Goal: Information Seeking & Learning: Learn about a topic

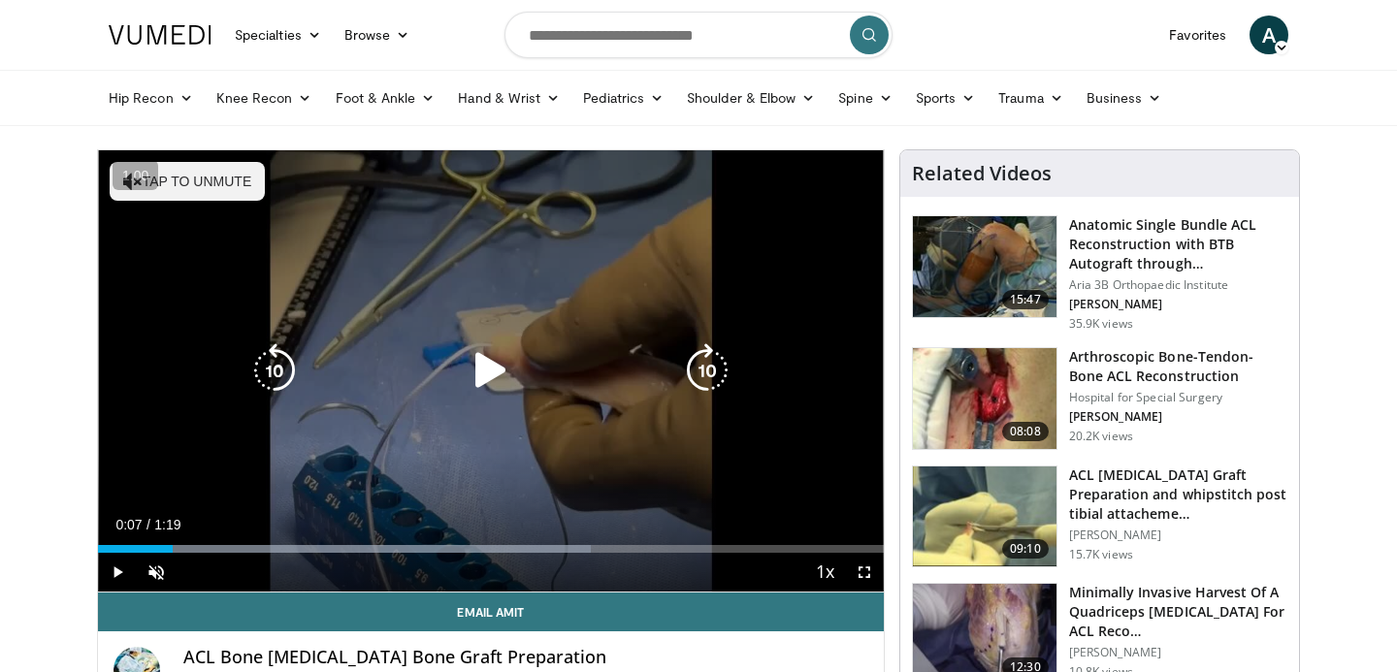
click at [490, 374] on icon "Video Player" at bounding box center [491, 371] width 54 height 54
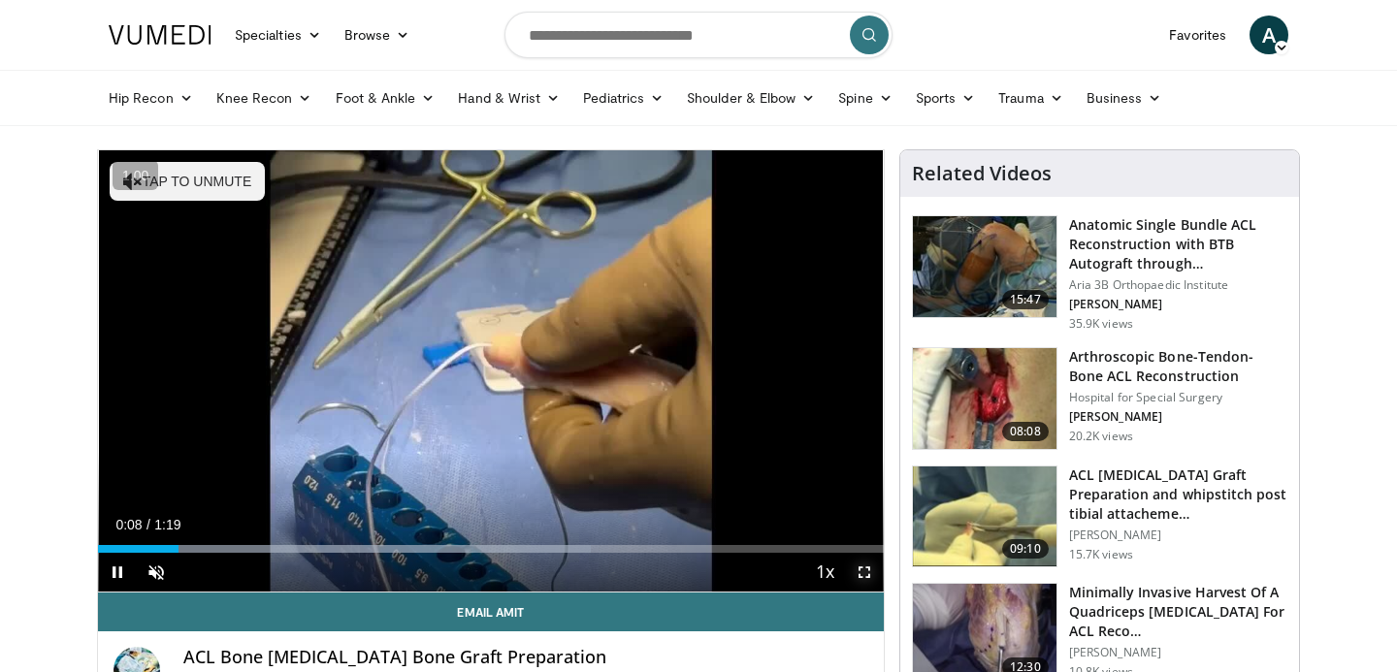
click at [859, 566] on span "Video Player" at bounding box center [864, 572] width 39 height 39
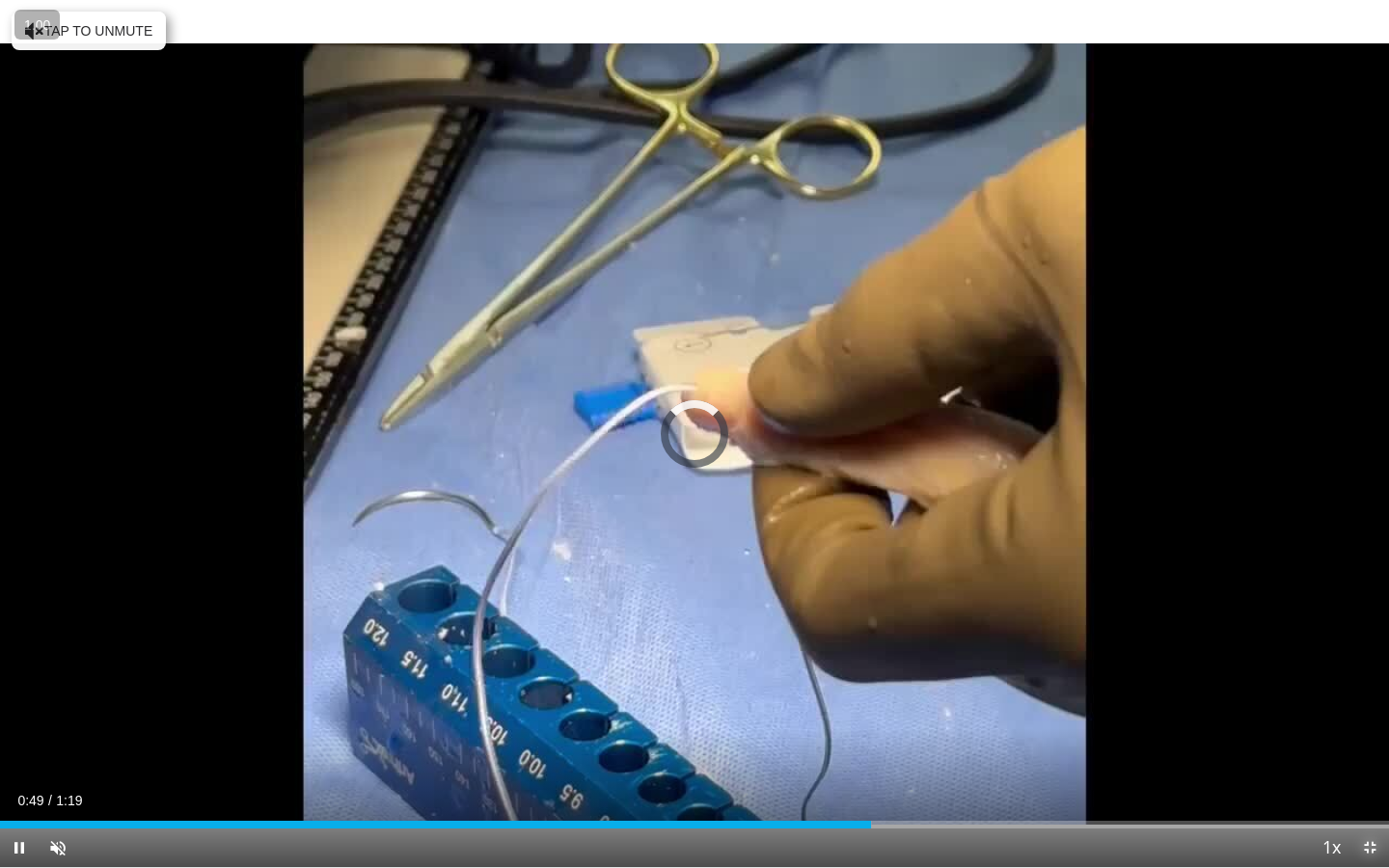
click at [1370, 667] on span "Video Player" at bounding box center [1370, 848] width 39 height 39
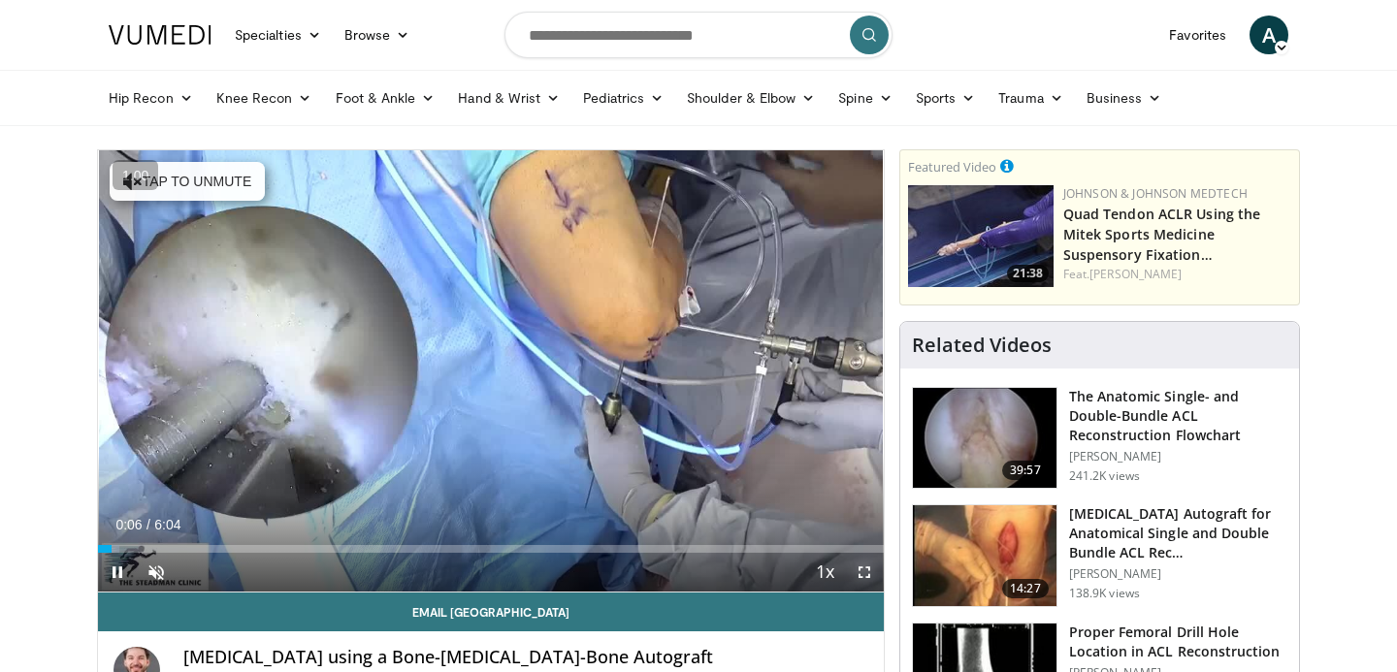
click at [858, 572] on span "Video Player" at bounding box center [864, 572] width 39 height 39
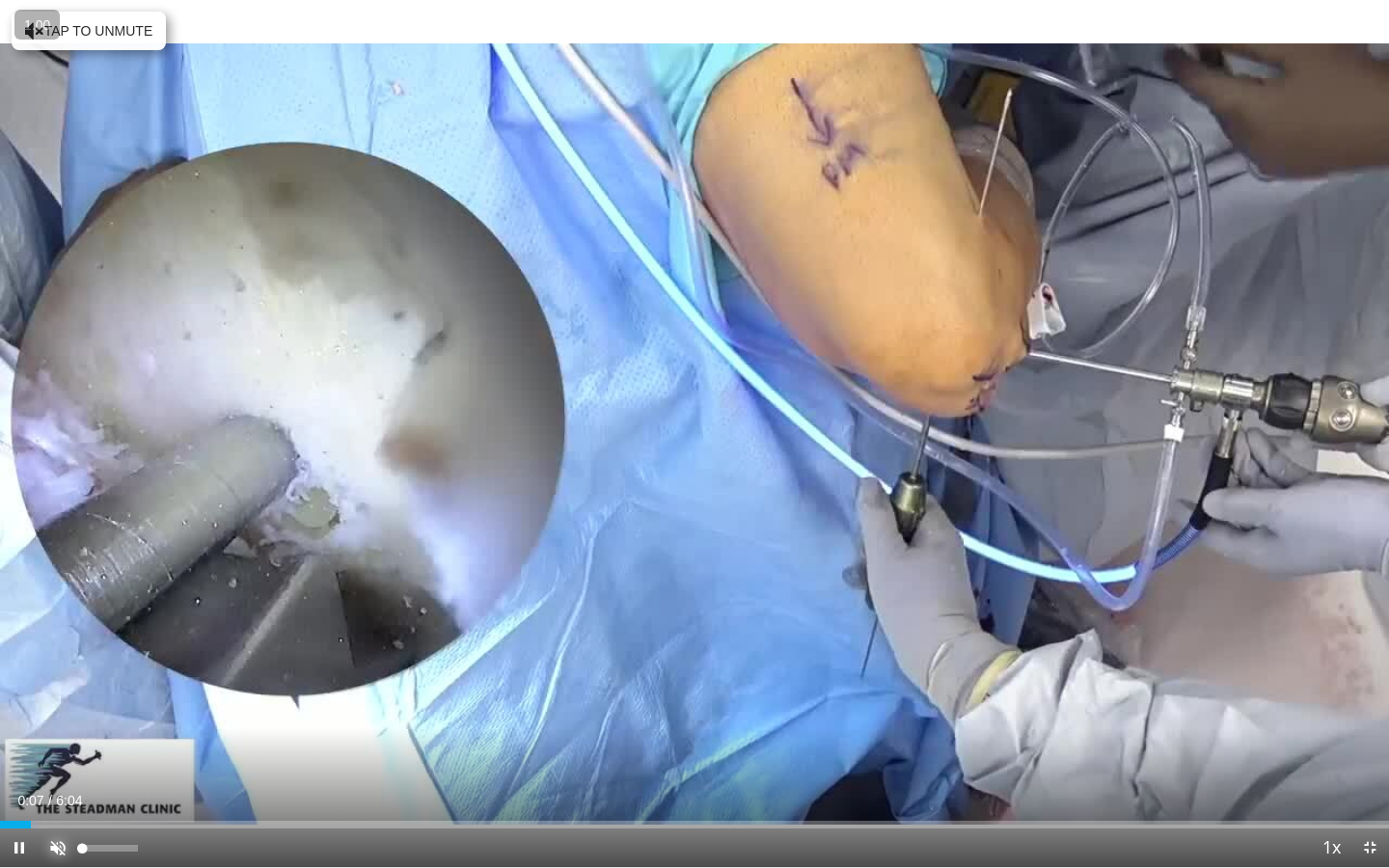
click at [60, 667] on span "Video Player" at bounding box center [58, 848] width 39 height 39
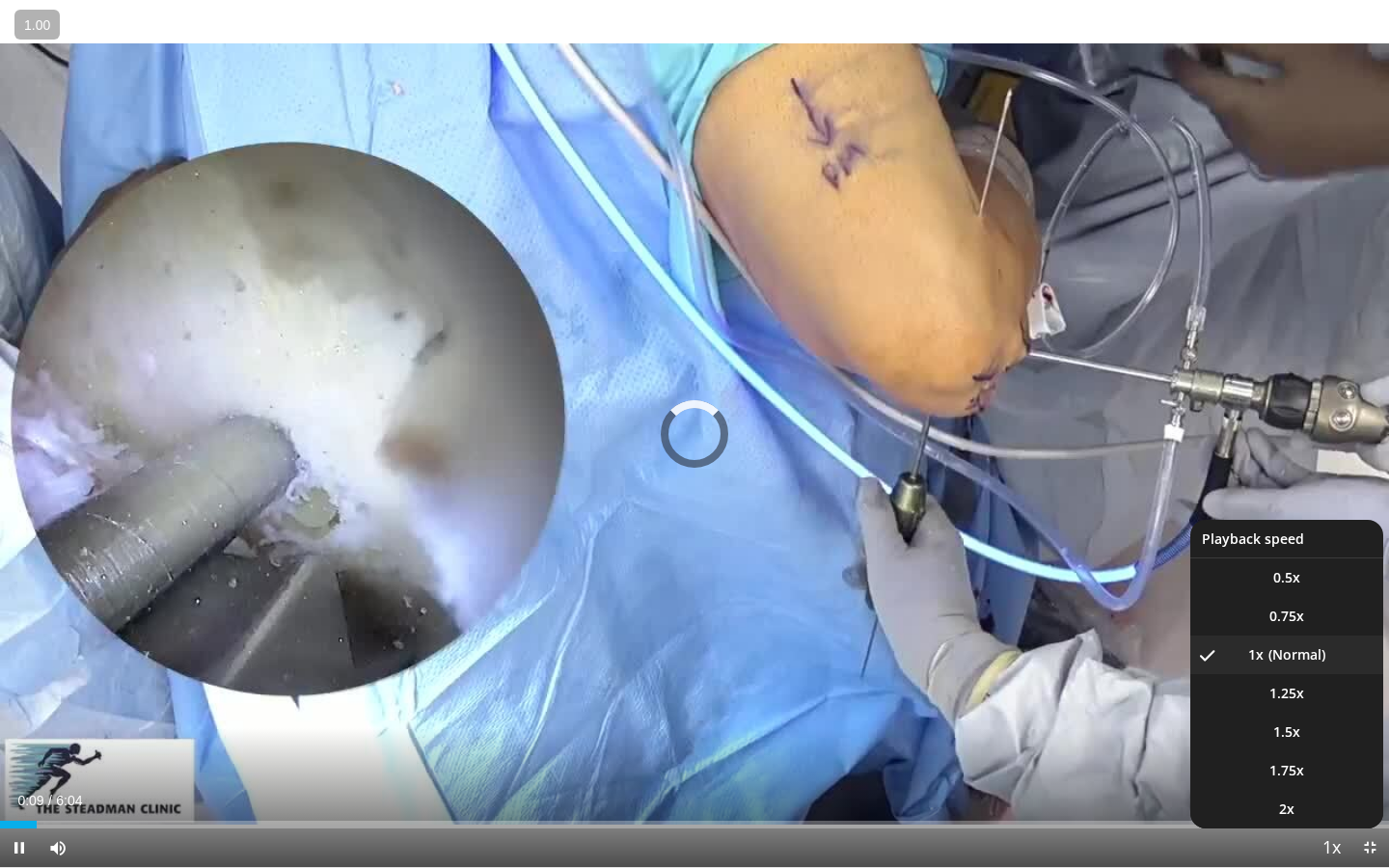
click at [1336, 667] on span "Video Player" at bounding box center [1331, 849] width 27 height 39
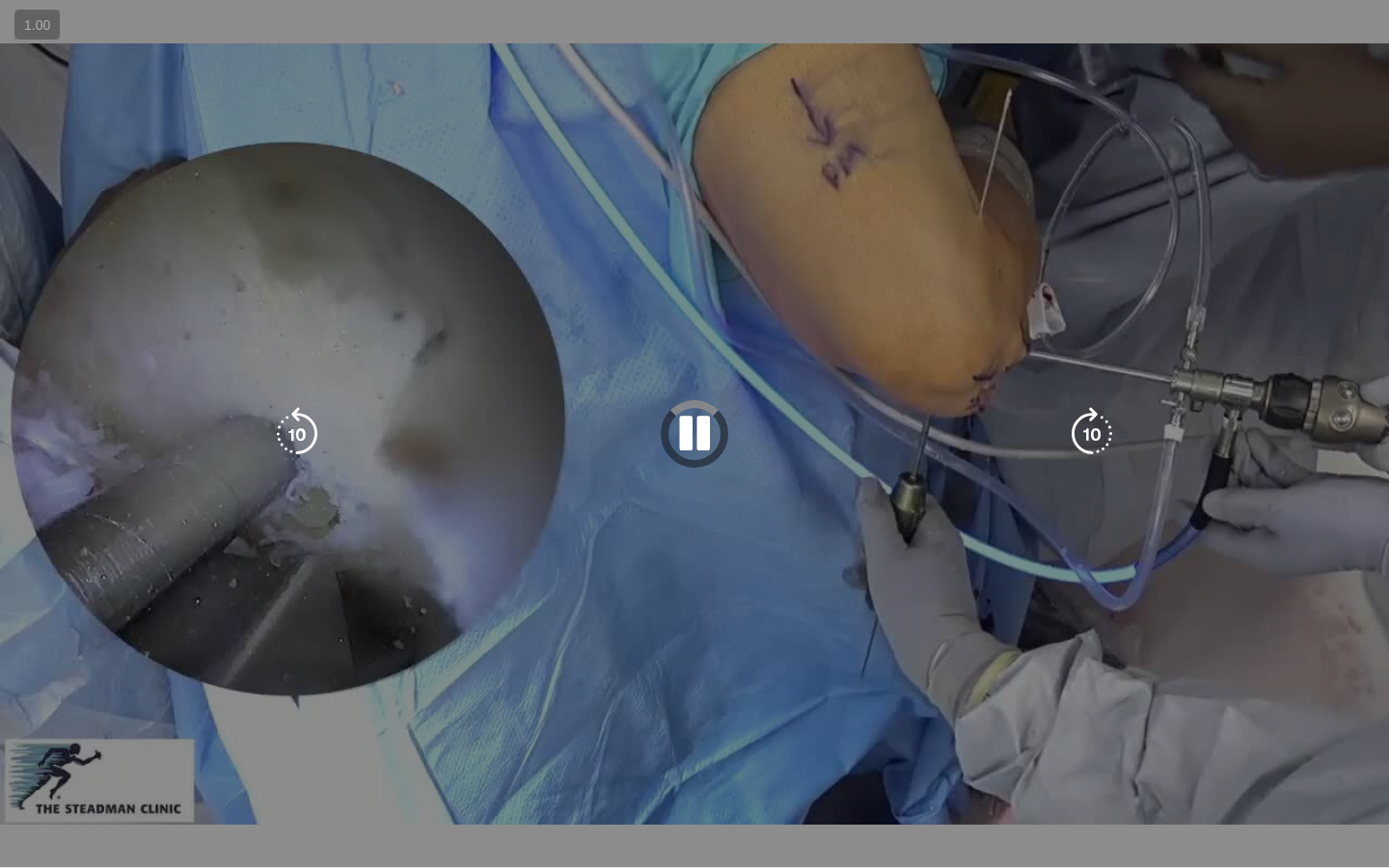
click at [1330, 667] on span "Video Player" at bounding box center [1331, 849] width 27 height 39
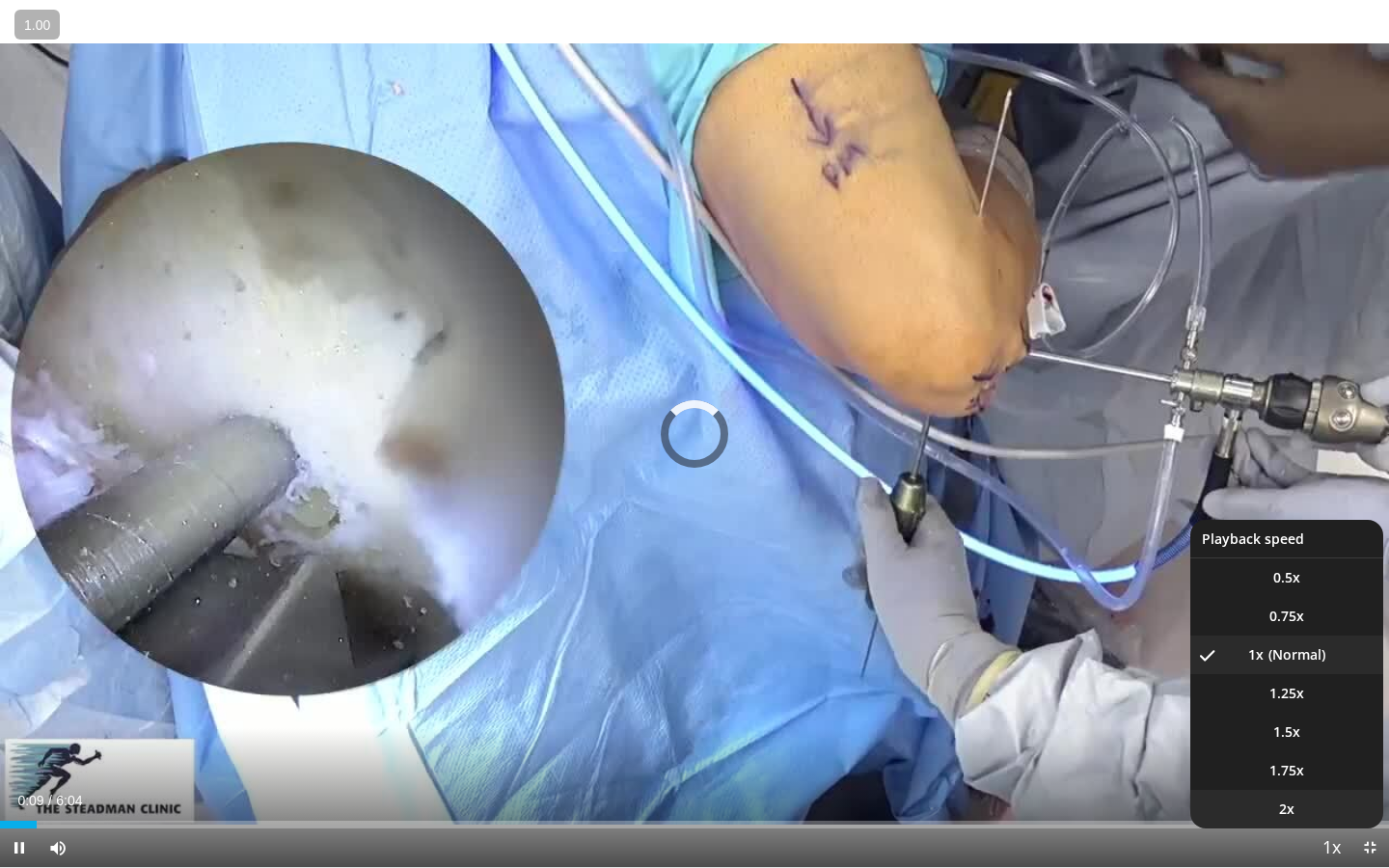
click at [1312, 667] on li "2x" at bounding box center [1287, 809] width 193 height 39
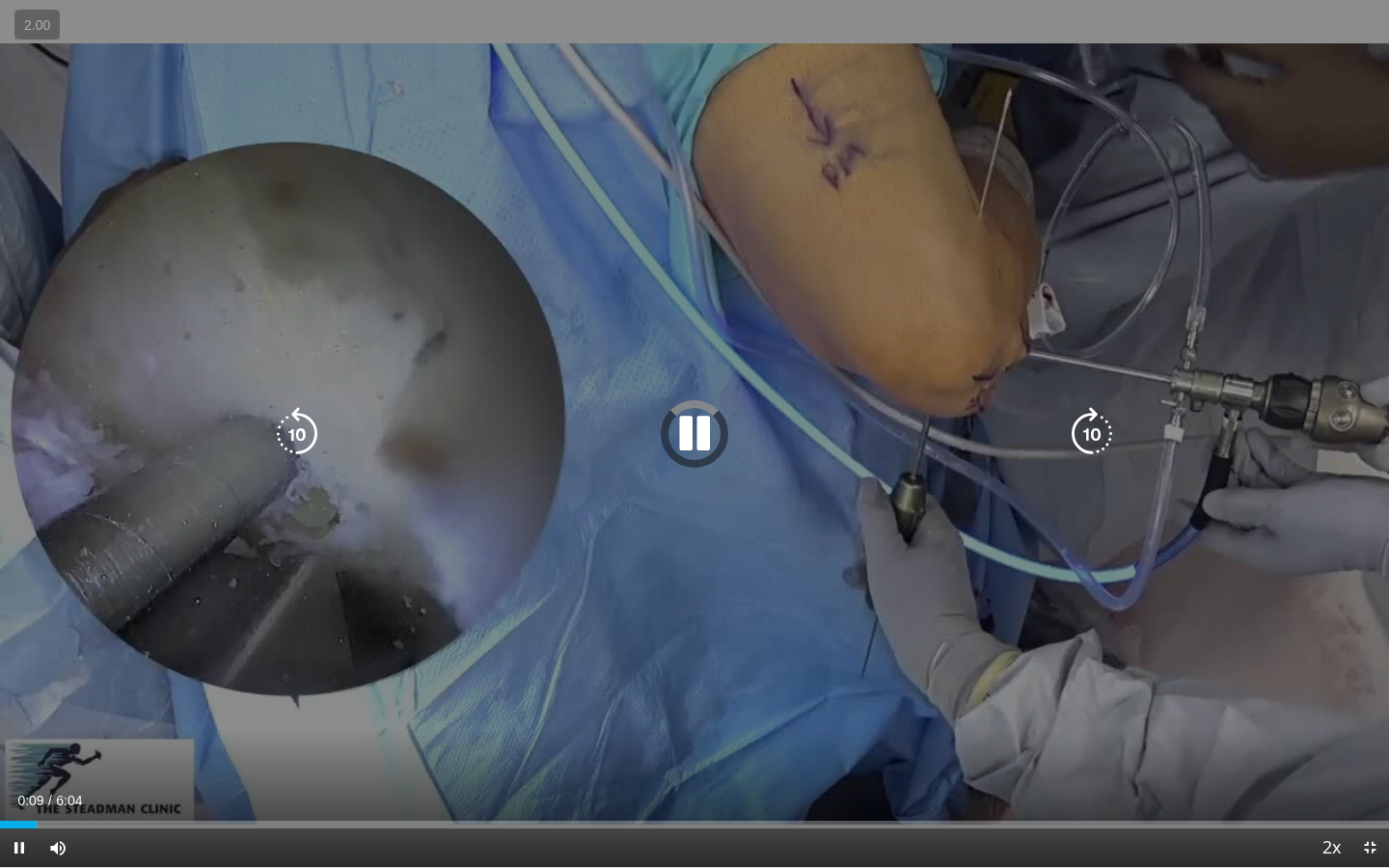
click at [1090, 416] on icon "Video Player" at bounding box center [1092, 434] width 54 height 54
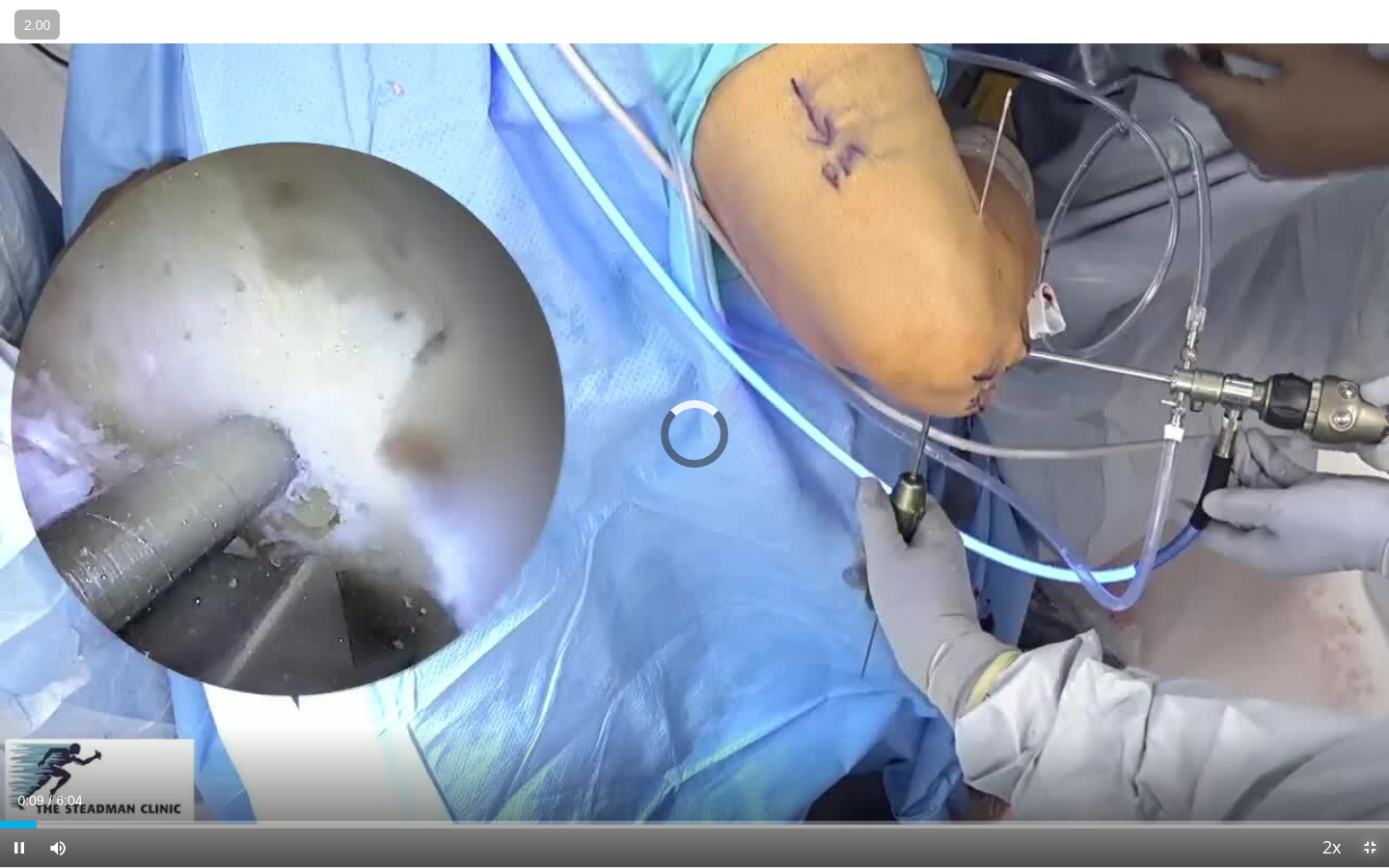
click at [1369, 667] on span "Video Player" at bounding box center [1370, 848] width 39 height 39
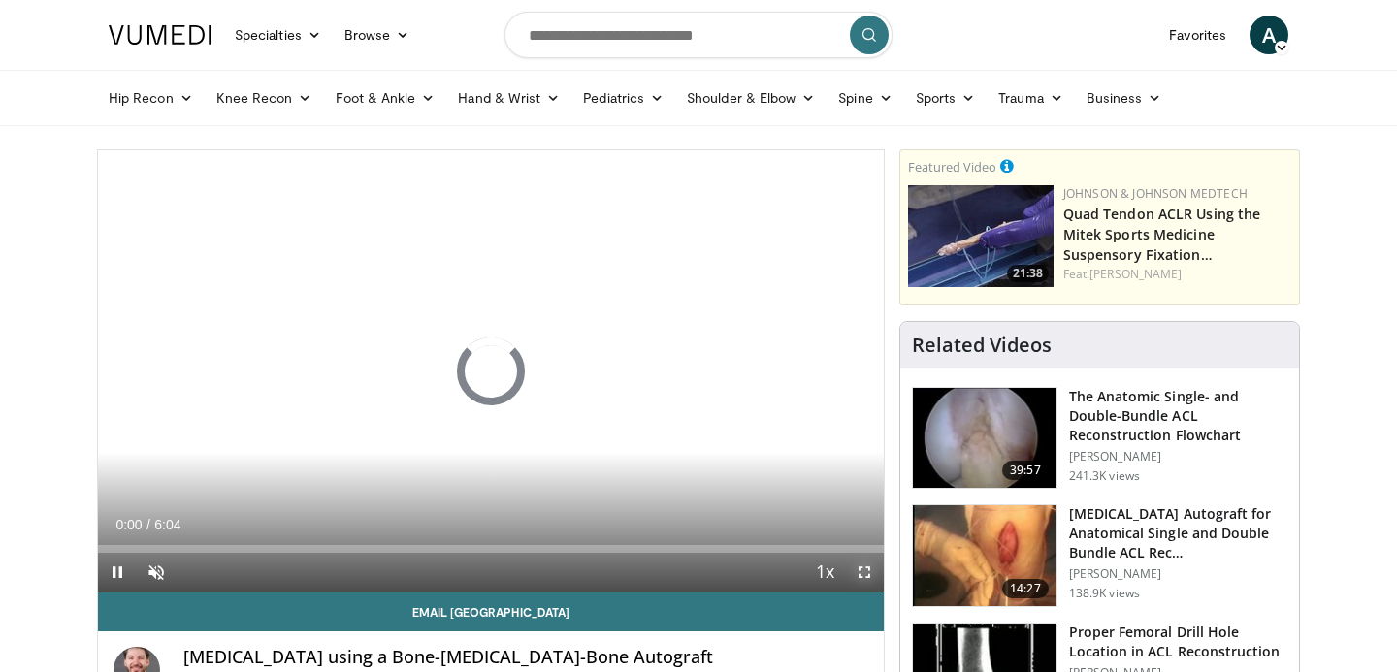
click at [869, 575] on span "Video Player" at bounding box center [864, 572] width 39 height 39
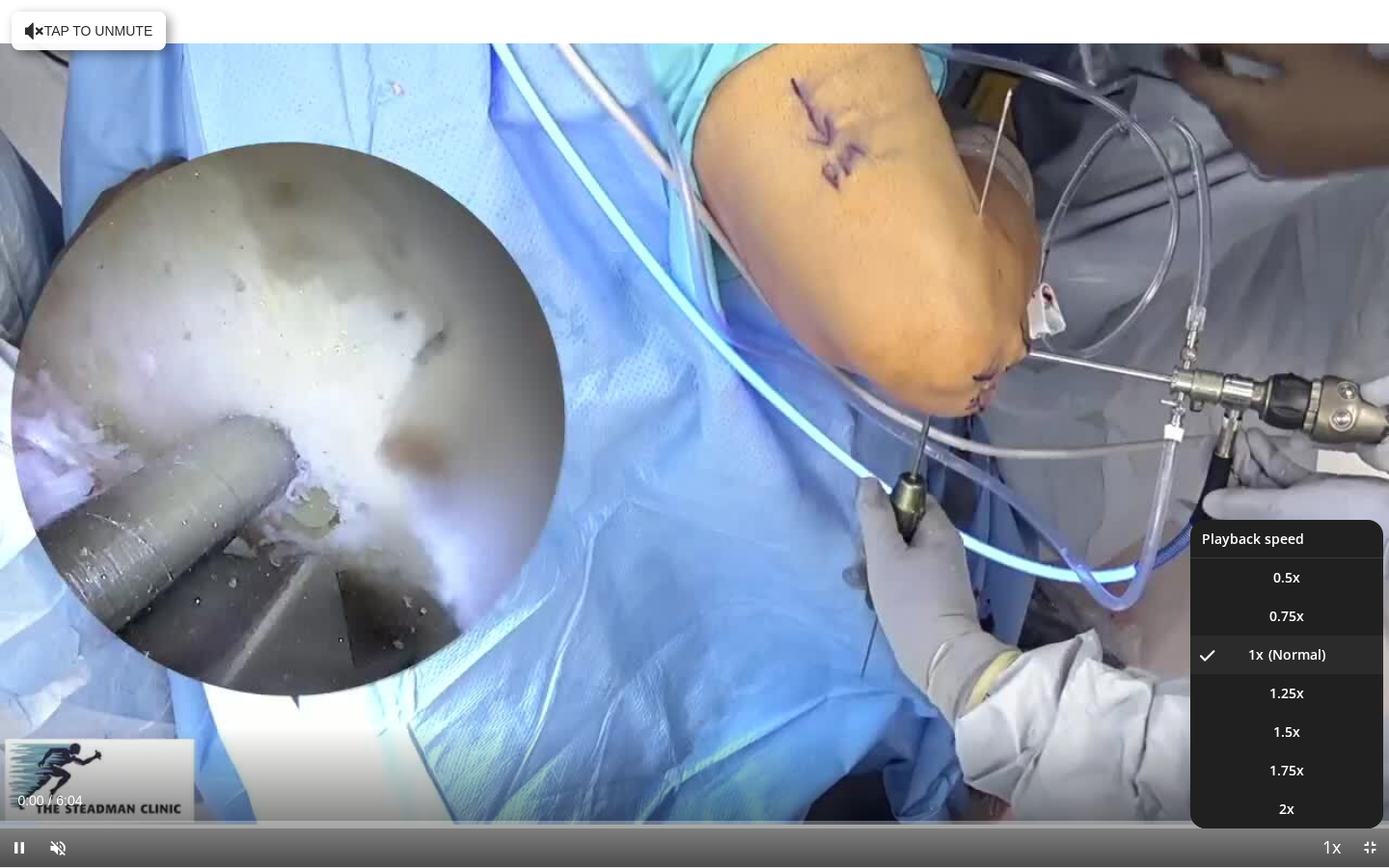
click at [1329, 667] on span "Video Player" at bounding box center [1331, 849] width 27 height 39
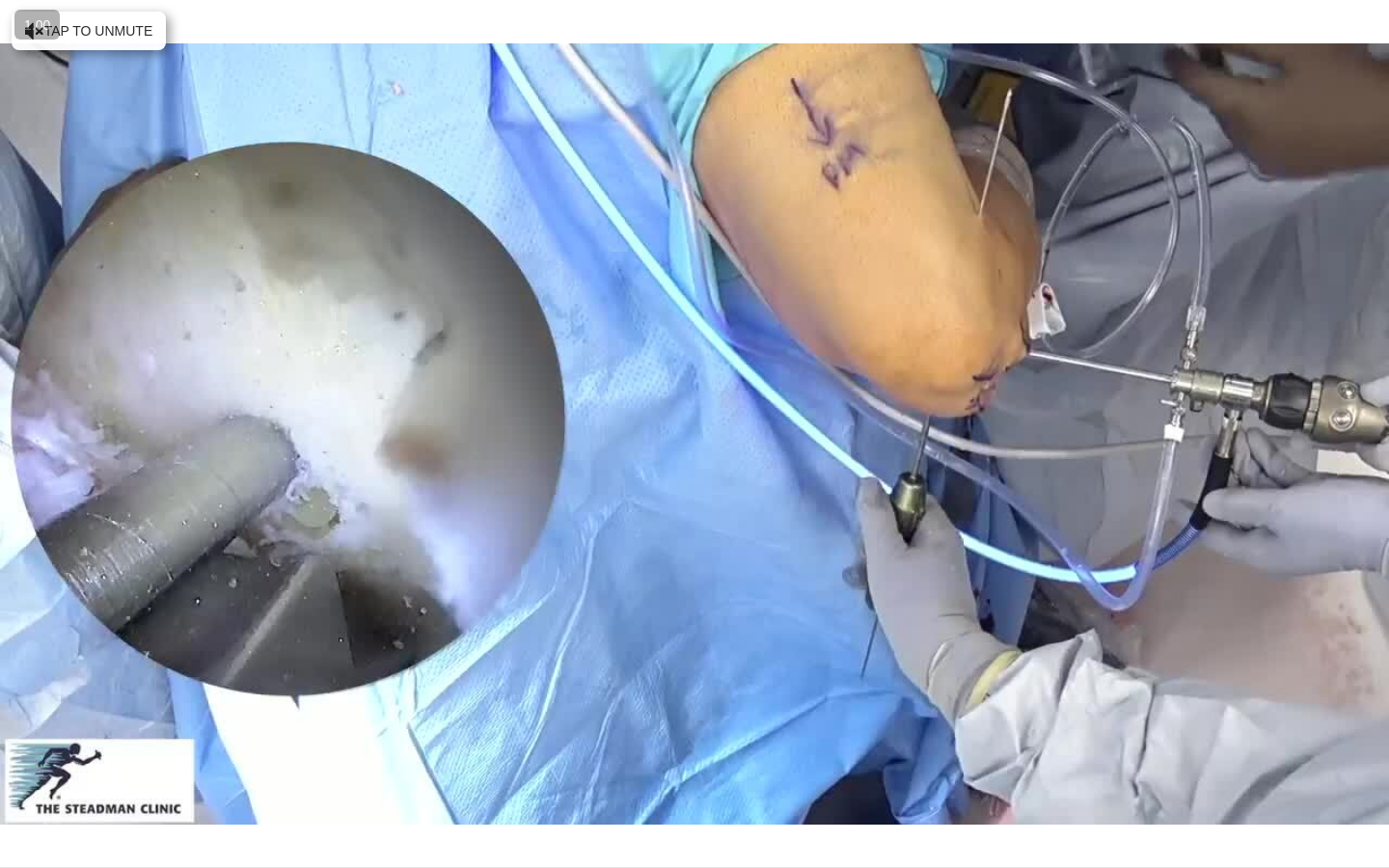
click at [1329, 667] on div "10 seconds Tap to unmute" at bounding box center [694, 434] width 1389 height 867
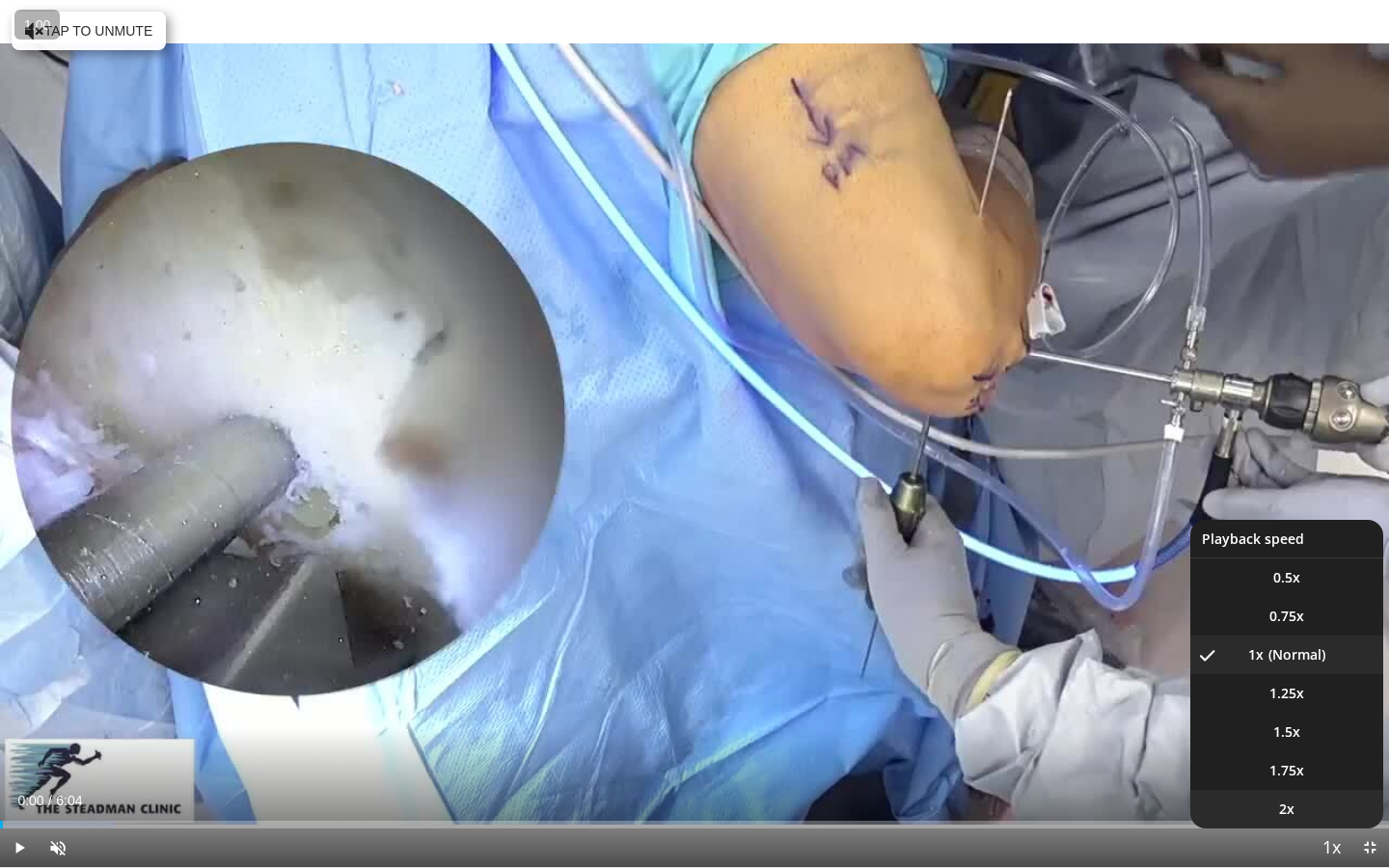
click at [1324, 667] on li "2x" at bounding box center [1287, 809] width 193 height 39
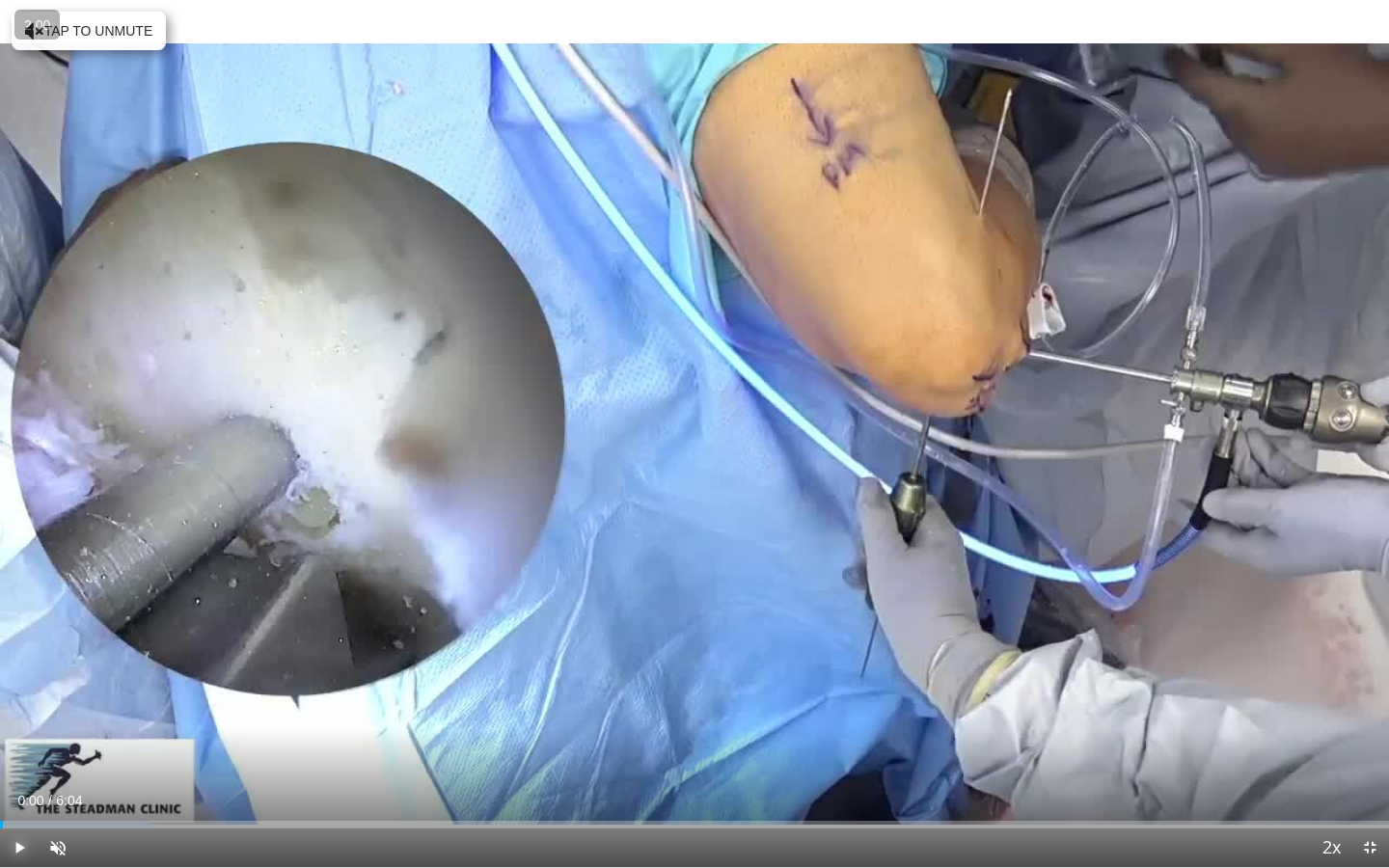
click at [15, 667] on span "Video Player" at bounding box center [19, 848] width 39 height 39
click at [54, 667] on span "Video Player" at bounding box center [58, 848] width 39 height 39
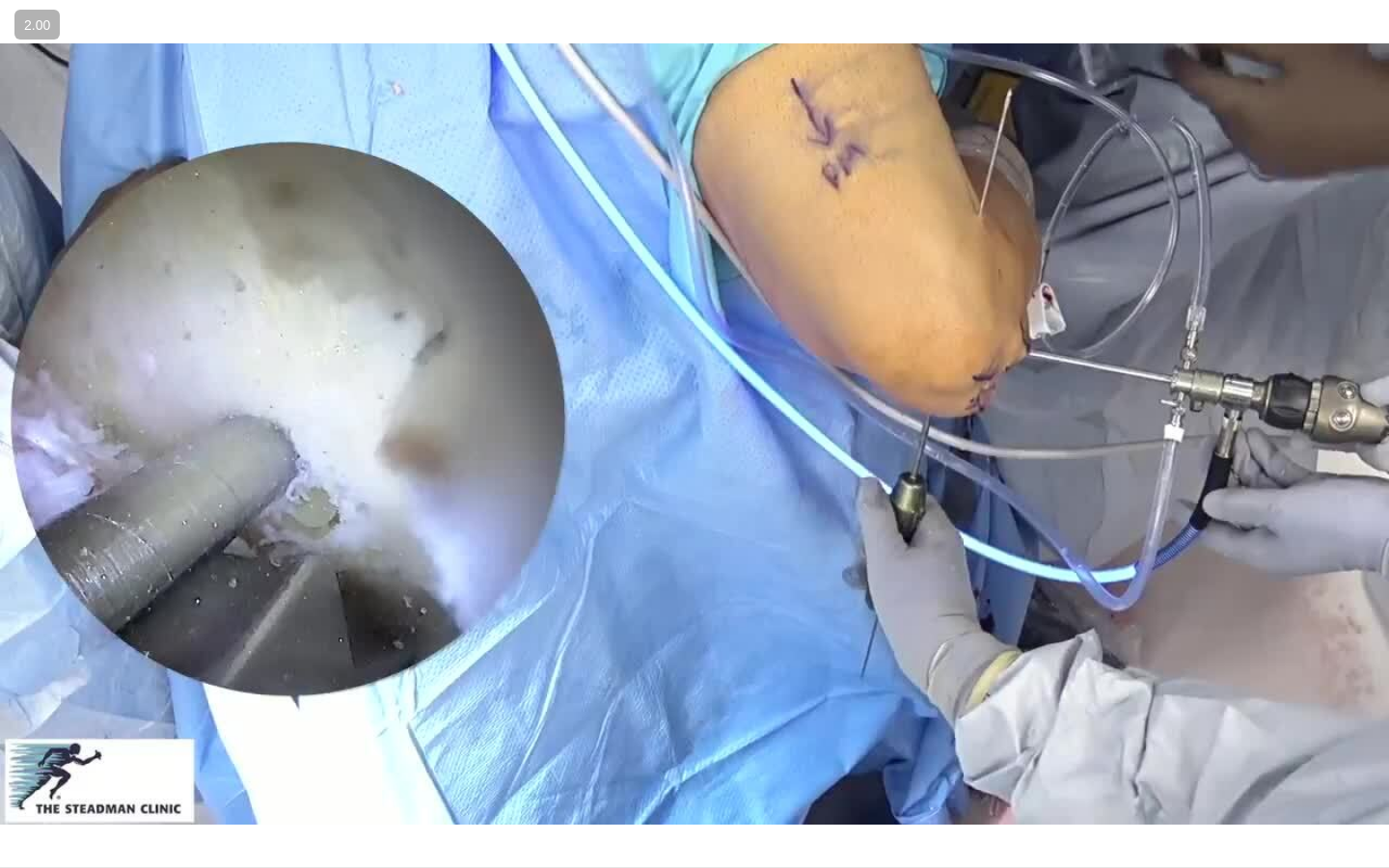
click at [39, 667] on button "Mute" at bounding box center [58, 848] width 39 height 39
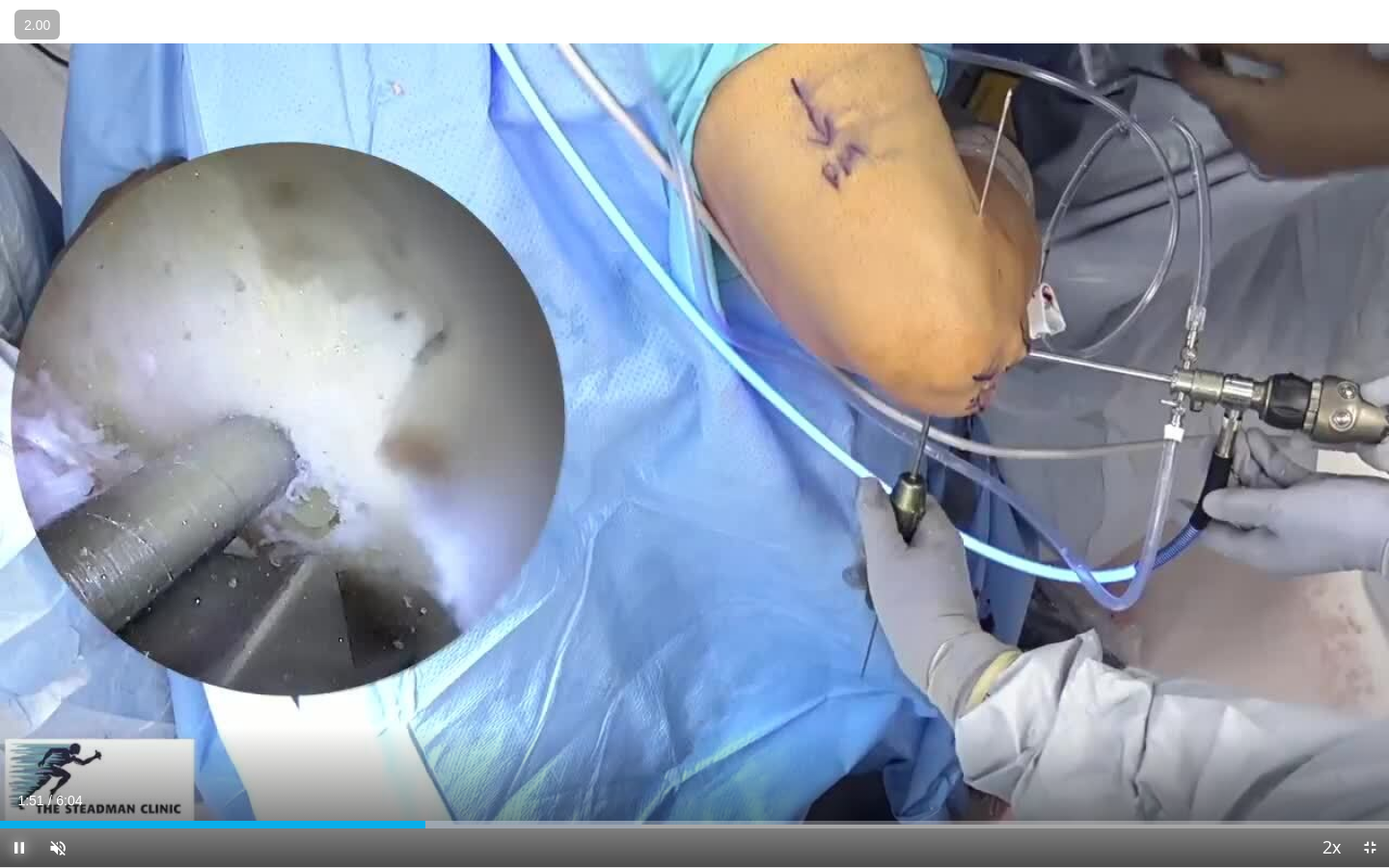
click at [11, 667] on span "Video Player" at bounding box center [19, 848] width 39 height 39
click at [56, 667] on span "Video Player" at bounding box center [58, 848] width 39 height 39
click at [24, 667] on span "Video Player" at bounding box center [19, 848] width 39 height 39
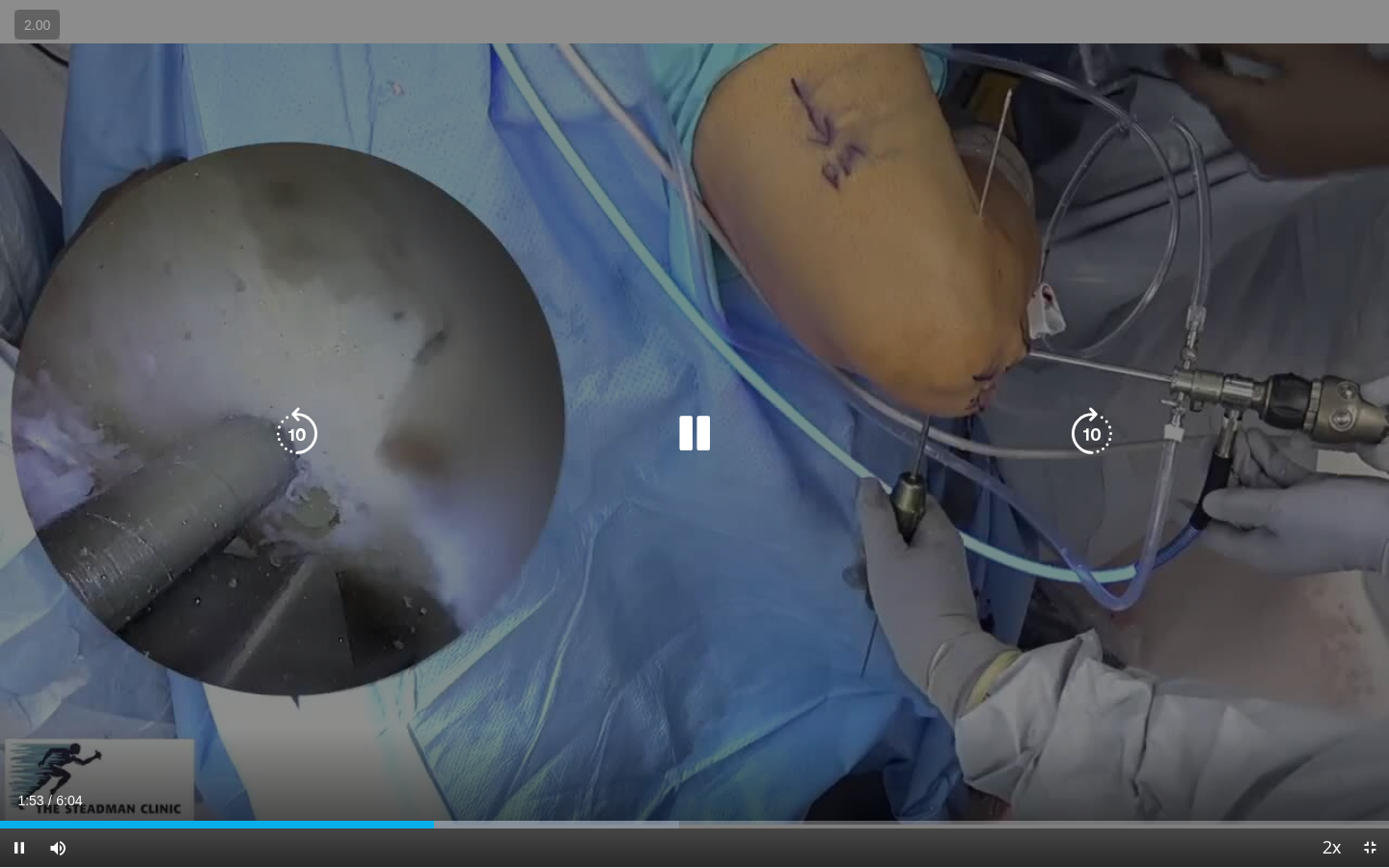
click at [278, 444] on icon "Video Player" at bounding box center [297, 434] width 54 height 54
click at [209, 645] on div "10 seconds Tap to unmute" at bounding box center [694, 434] width 1389 height 867
click at [1107, 436] on icon "Video Player" at bounding box center [1092, 434] width 54 height 54
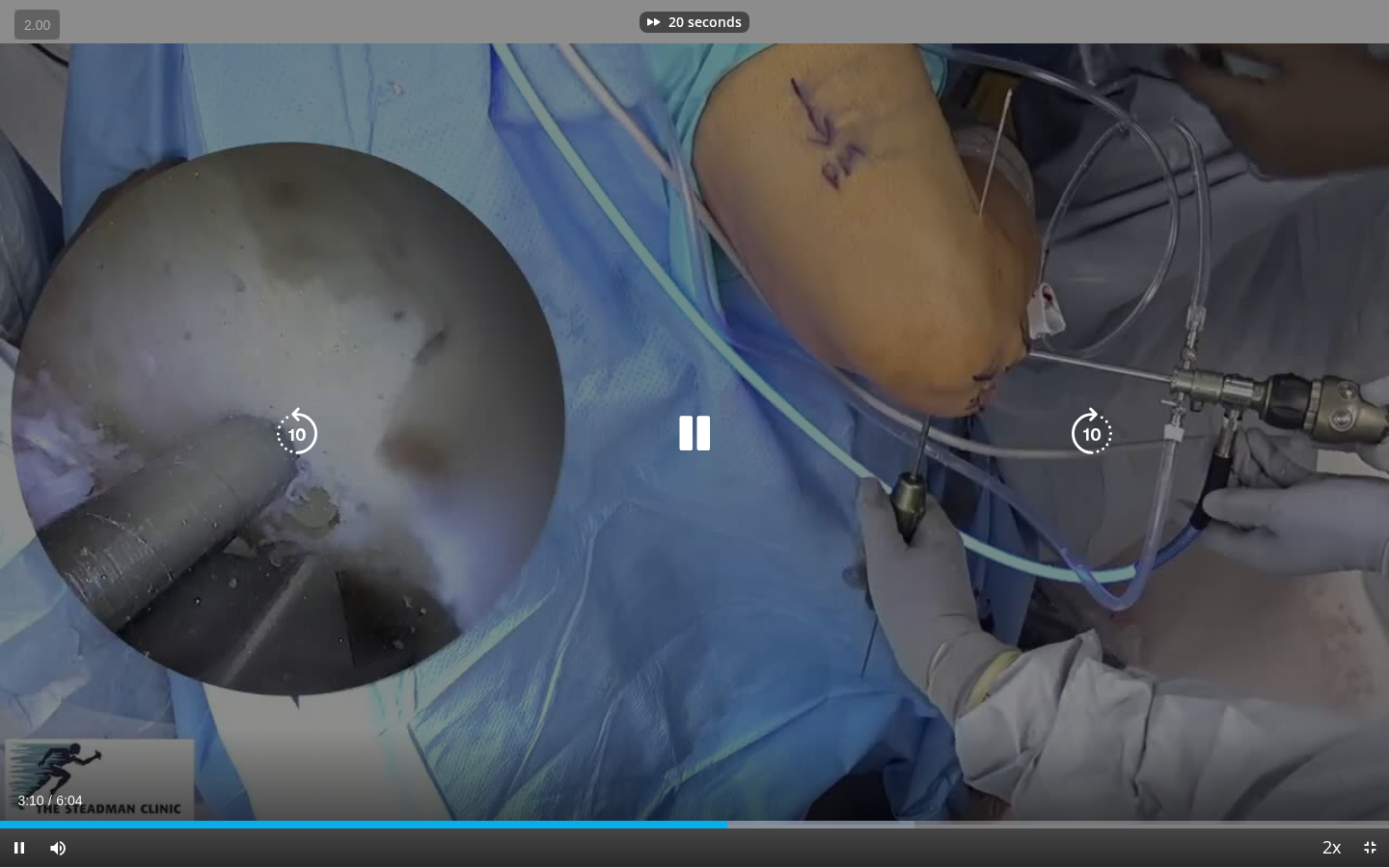
click at [1107, 436] on icon "Video Player" at bounding box center [1092, 434] width 54 height 54
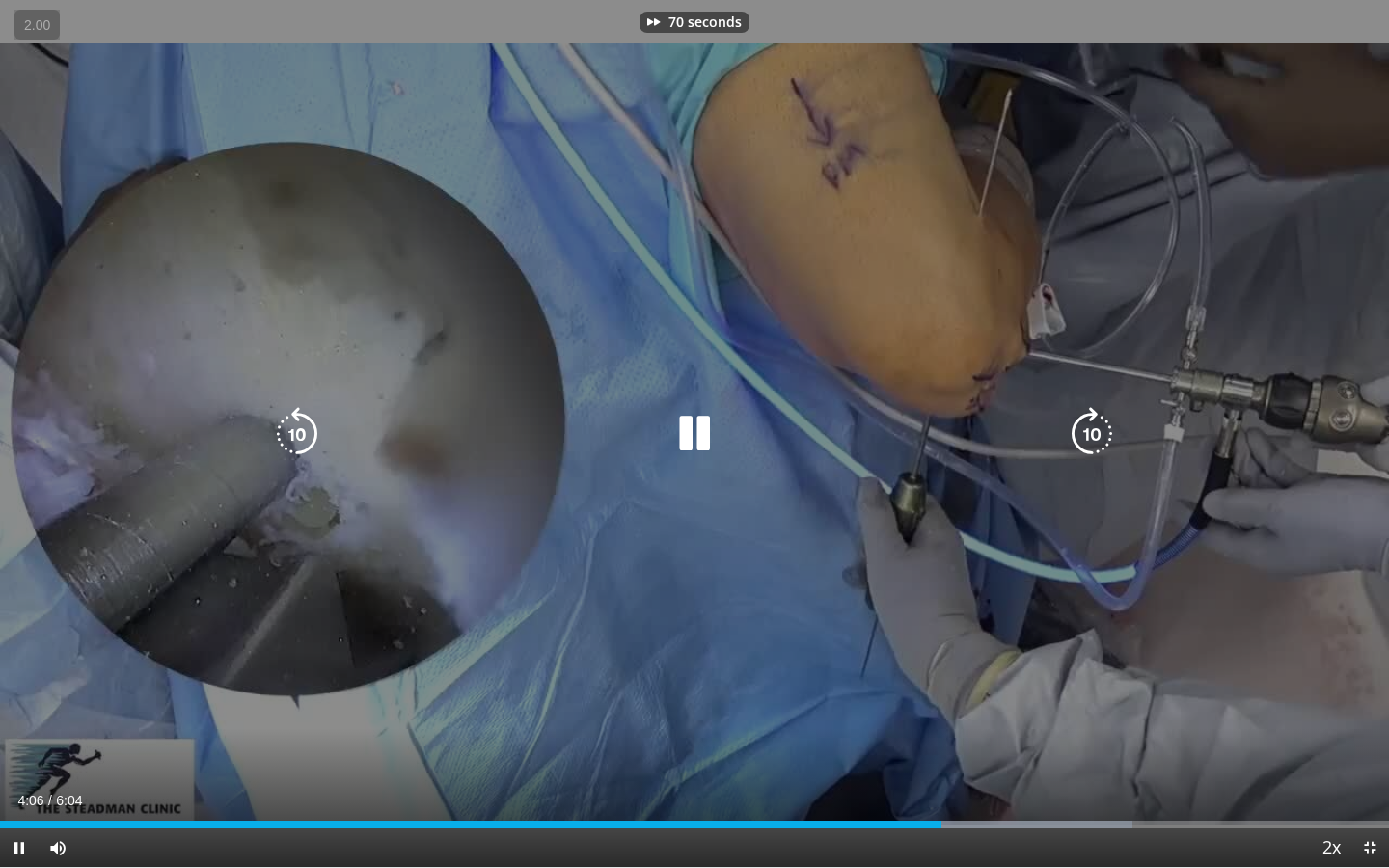
click at [1107, 436] on icon "Video Player" at bounding box center [1092, 434] width 54 height 54
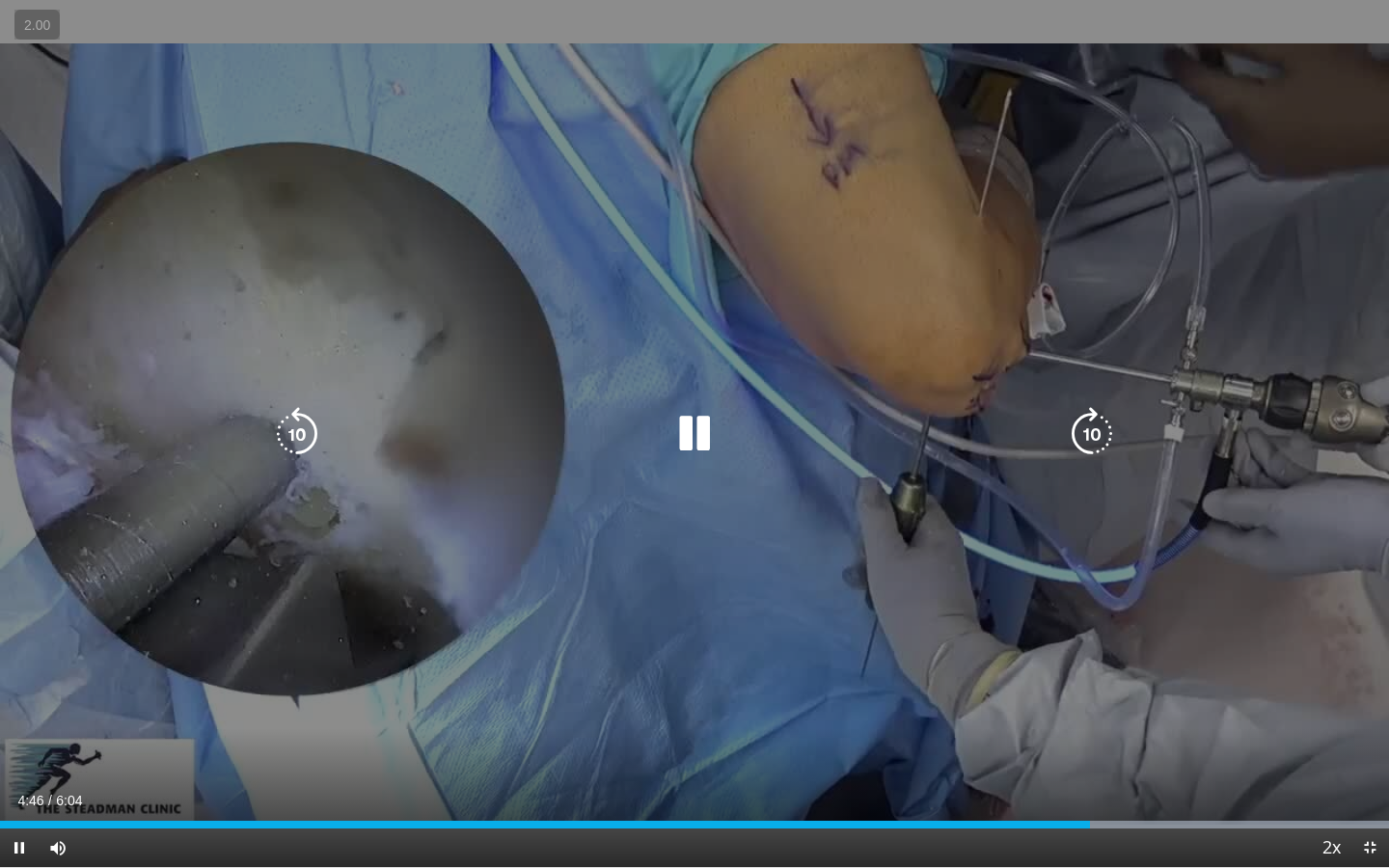
click at [1112, 434] on icon "Video Player" at bounding box center [1092, 434] width 54 height 54
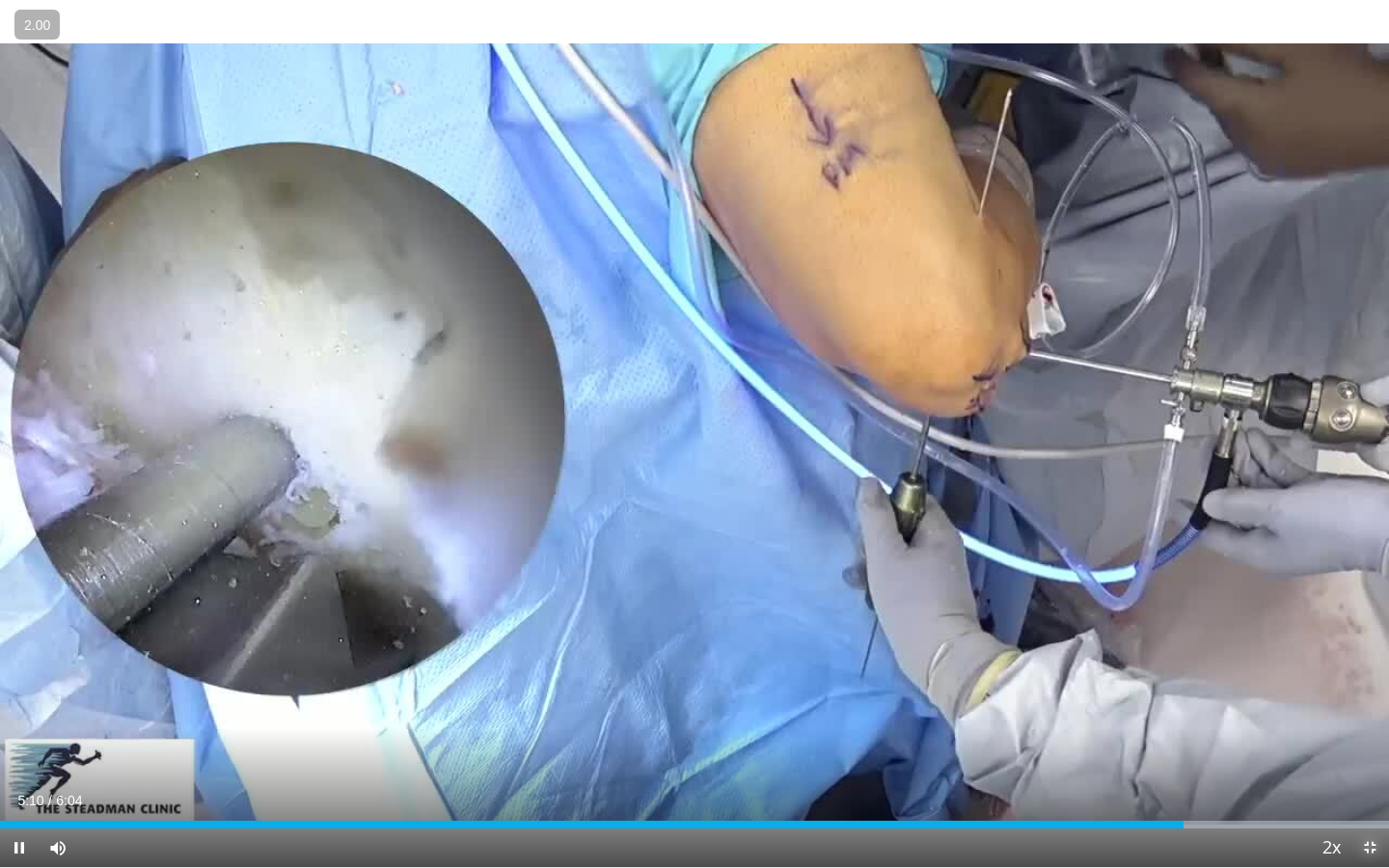
click at [1373, 667] on span "Video Player" at bounding box center [1370, 848] width 39 height 39
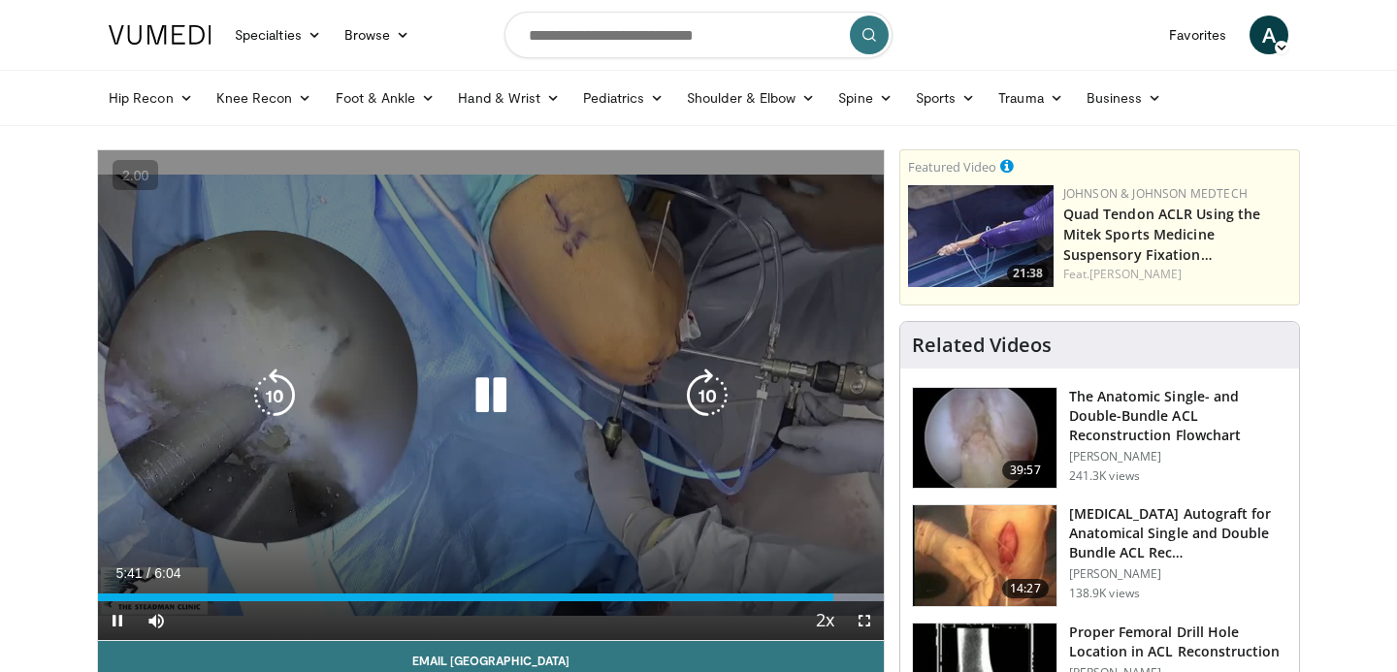
click at [582, 406] on div "Video Player" at bounding box center [491, 396] width 472 height 39
click at [501, 390] on icon "Video Player" at bounding box center [491, 396] width 54 height 54
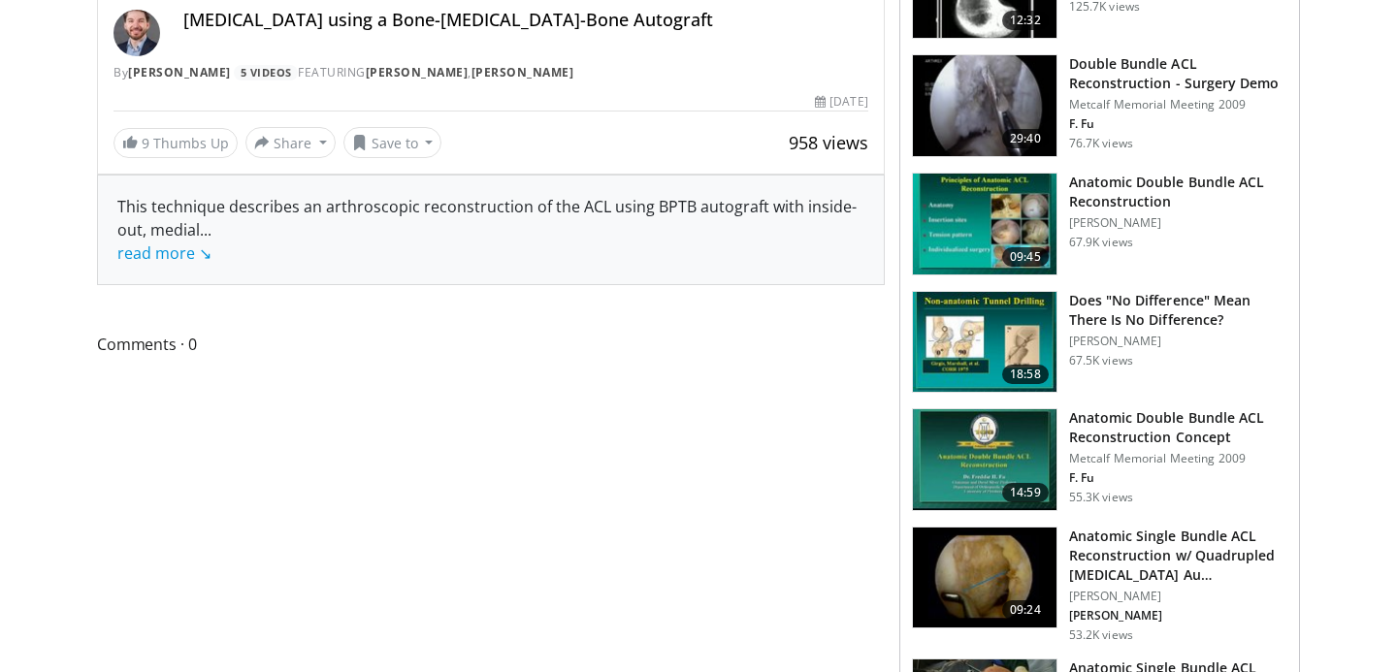
scroll to position [692, 0]
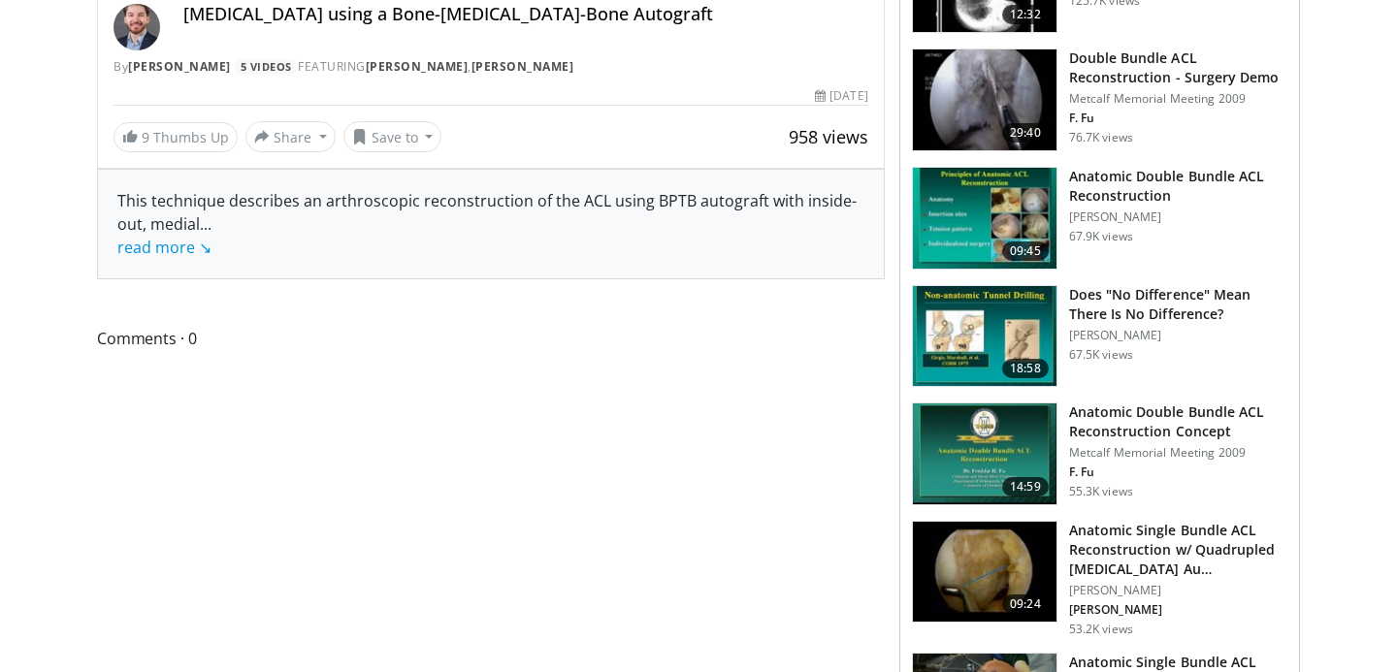
click at [226, 252] on div "This technique describes an arthroscopic reconstruction of the ACL using BPTB a…" at bounding box center [490, 224] width 747 height 70
click at [187, 252] on link "read more ↘" at bounding box center [164, 247] width 94 height 21
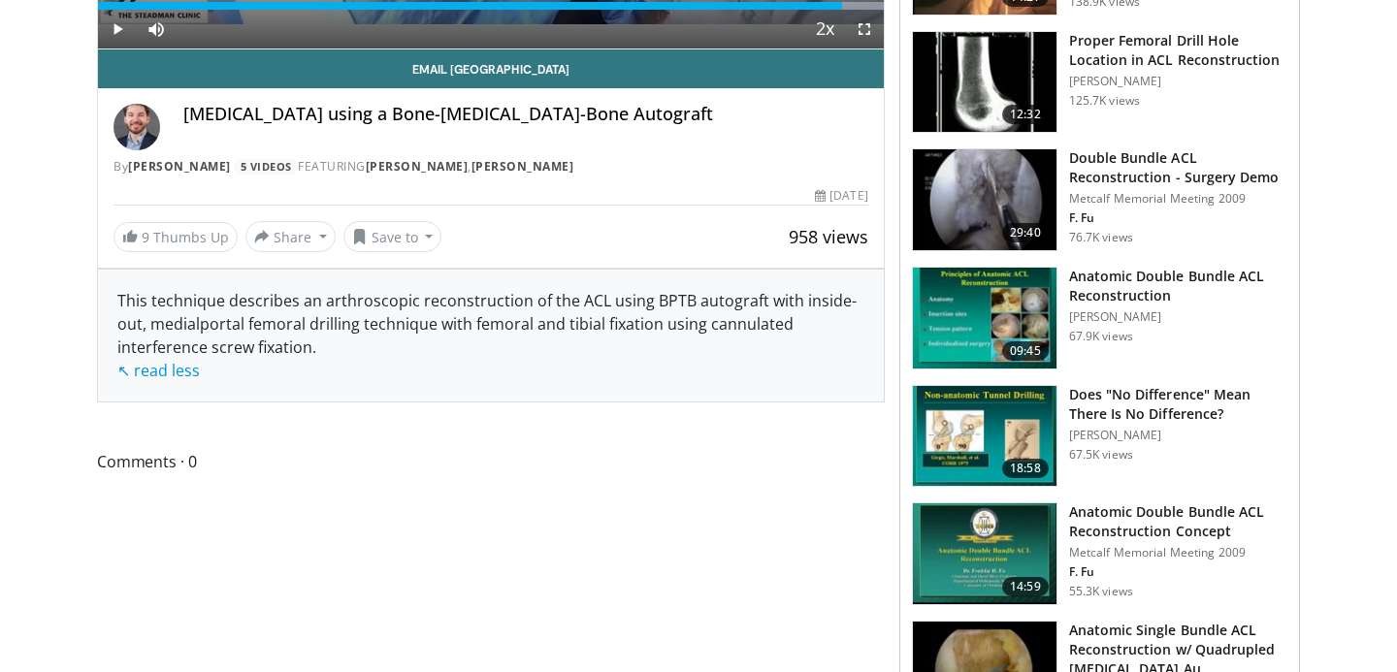
scroll to position [0, 0]
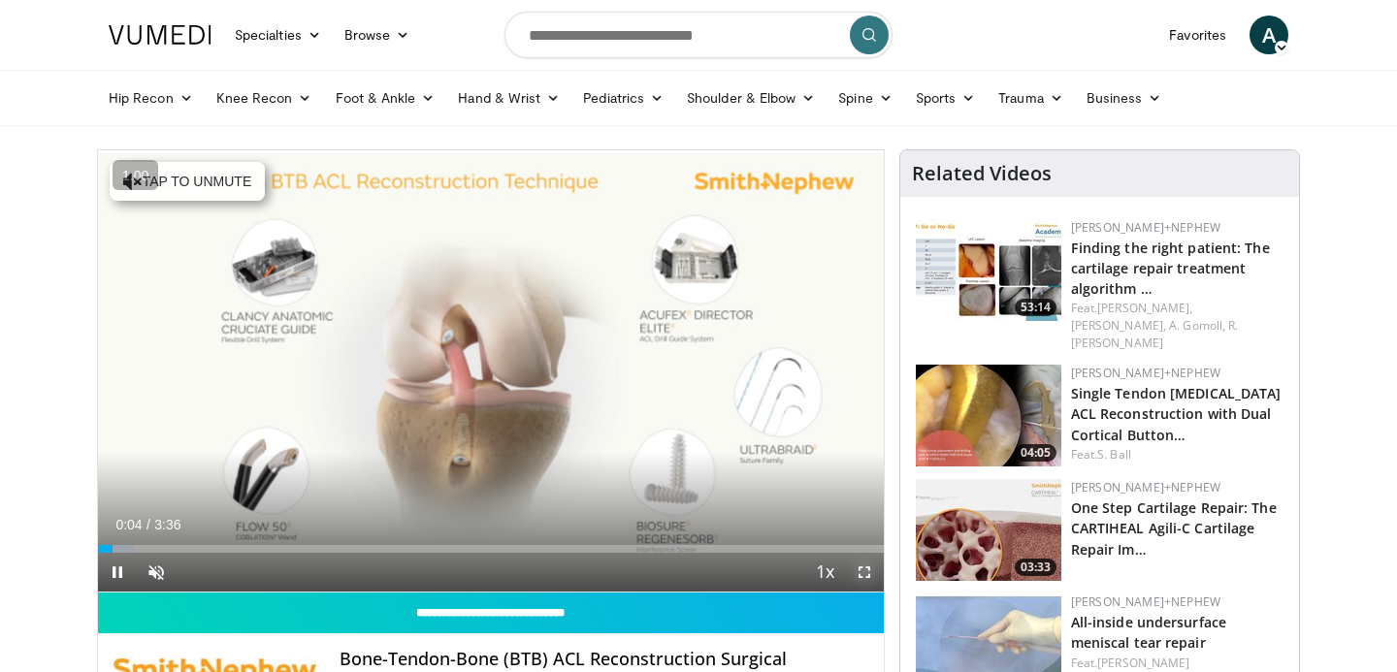
click at [872, 580] on span "Video Player" at bounding box center [864, 572] width 39 height 39
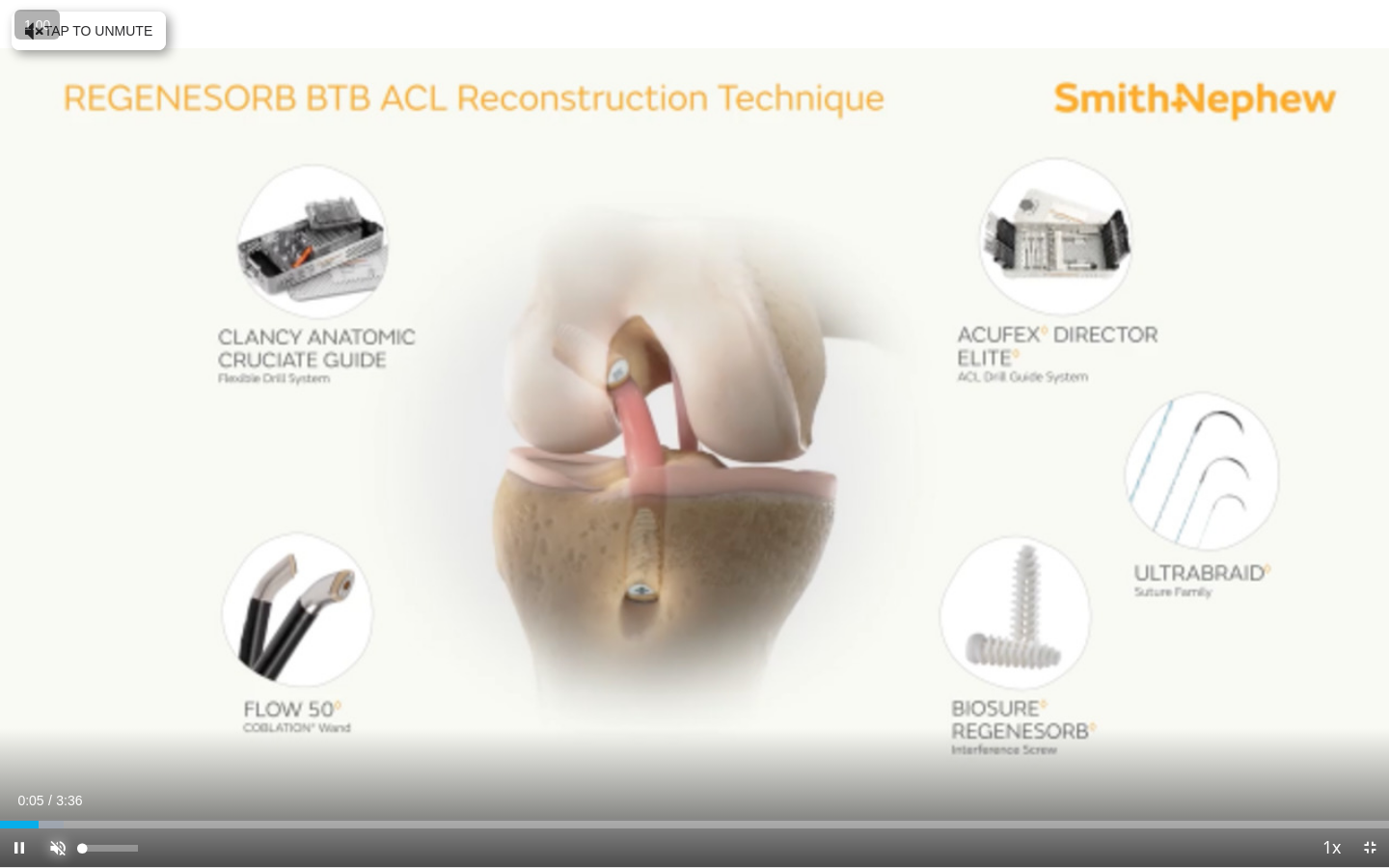
click at [68, 667] on span "Video Player" at bounding box center [58, 848] width 39 height 39
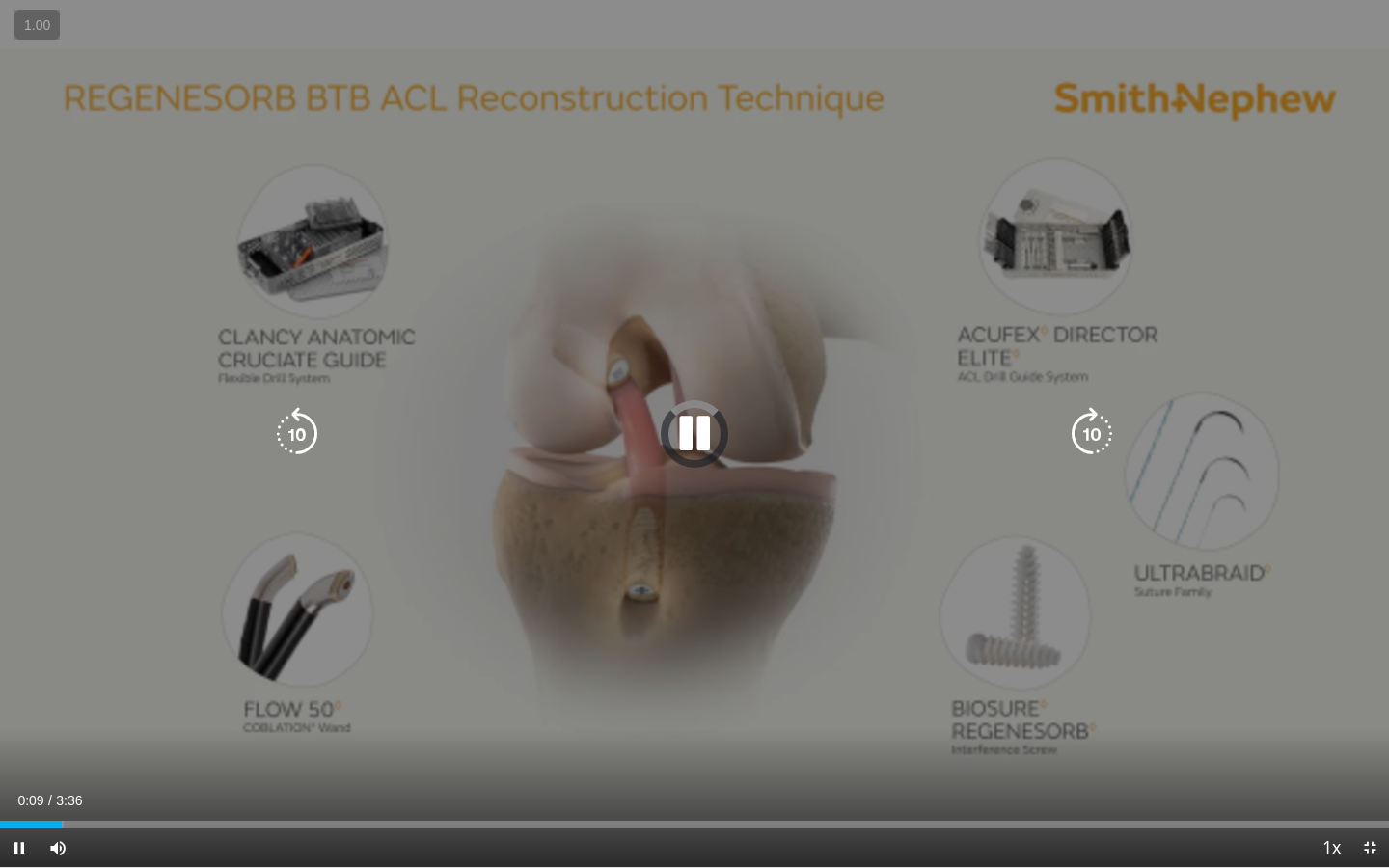
click at [709, 435] on icon "Video Player" at bounding box center [694, 434] width 54 height 54
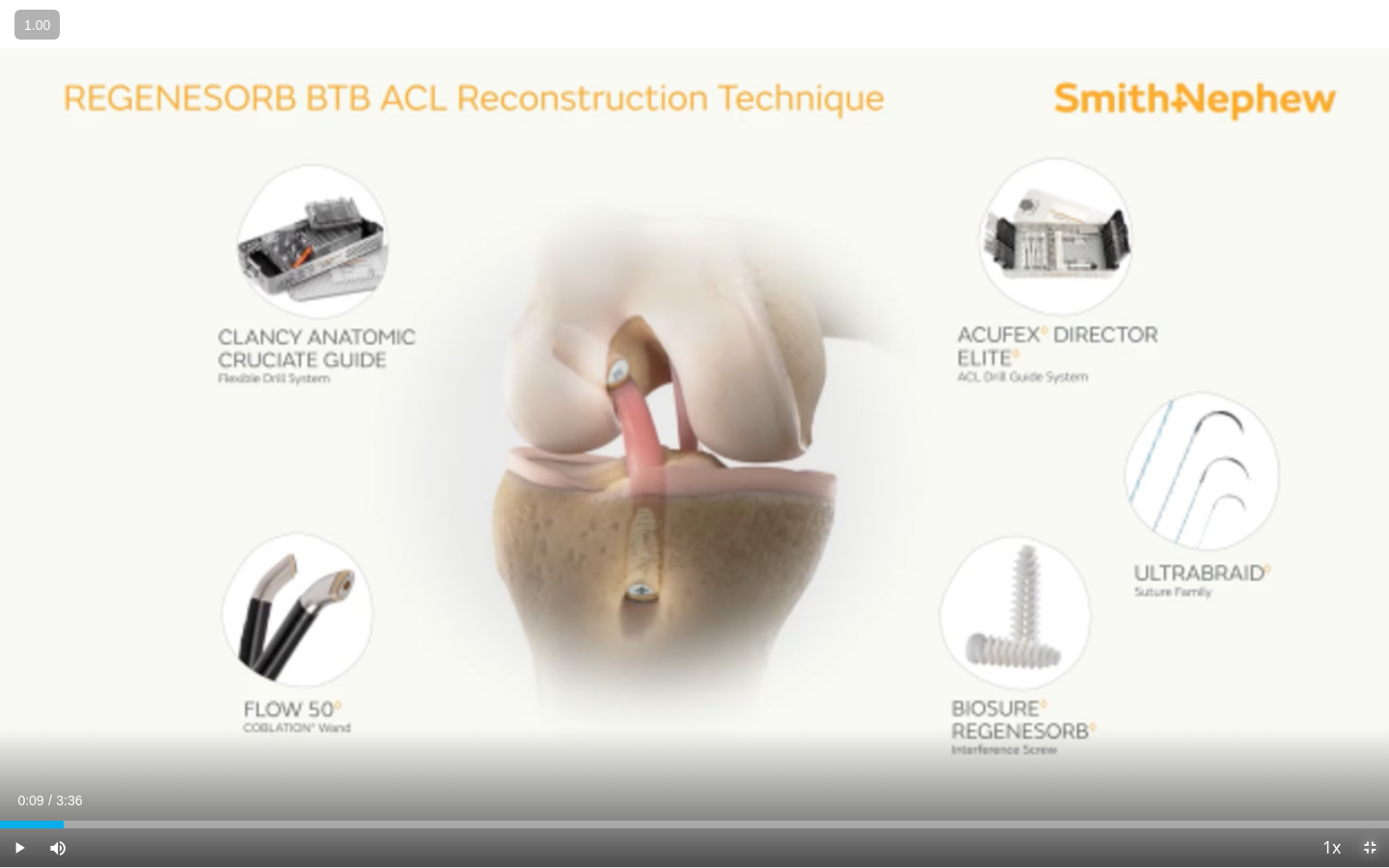
click at [1369, 667] on span "Video Player" at bounding box center [1370, 848] width 39 height 39
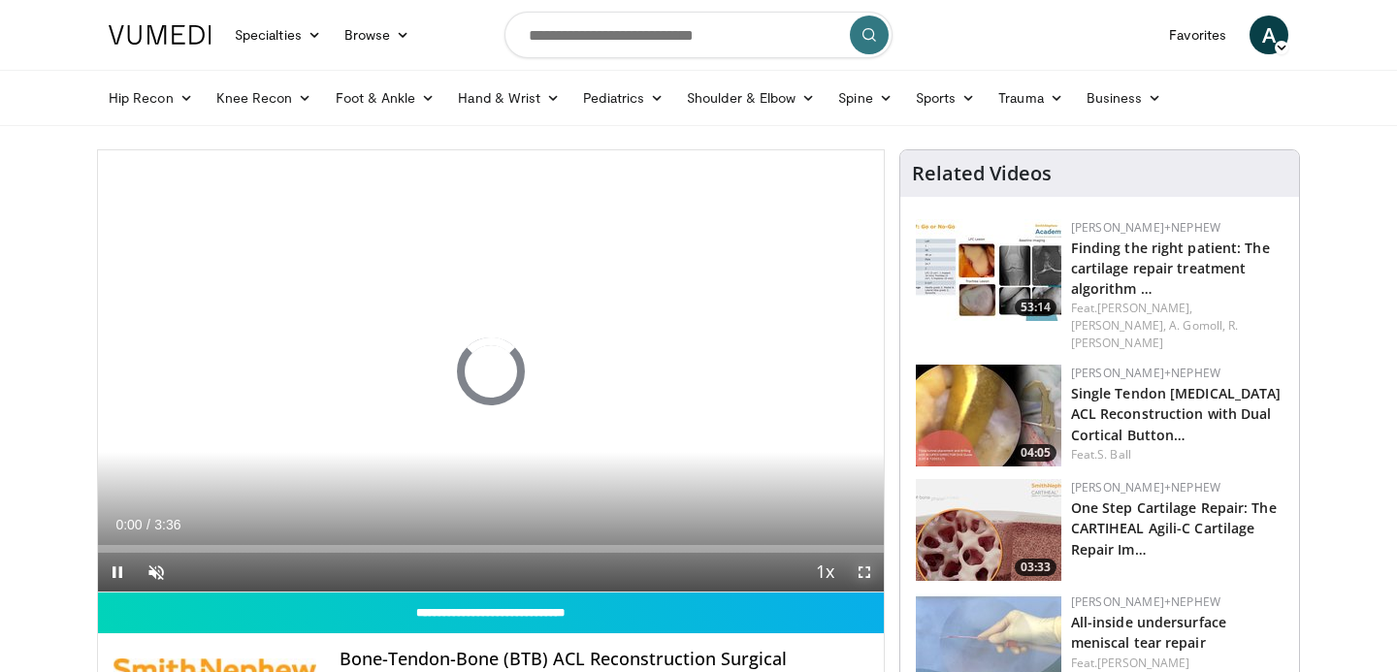
click at [858, 568] on span "Video Player" at bounding box center [864, 572] width 39 height 39
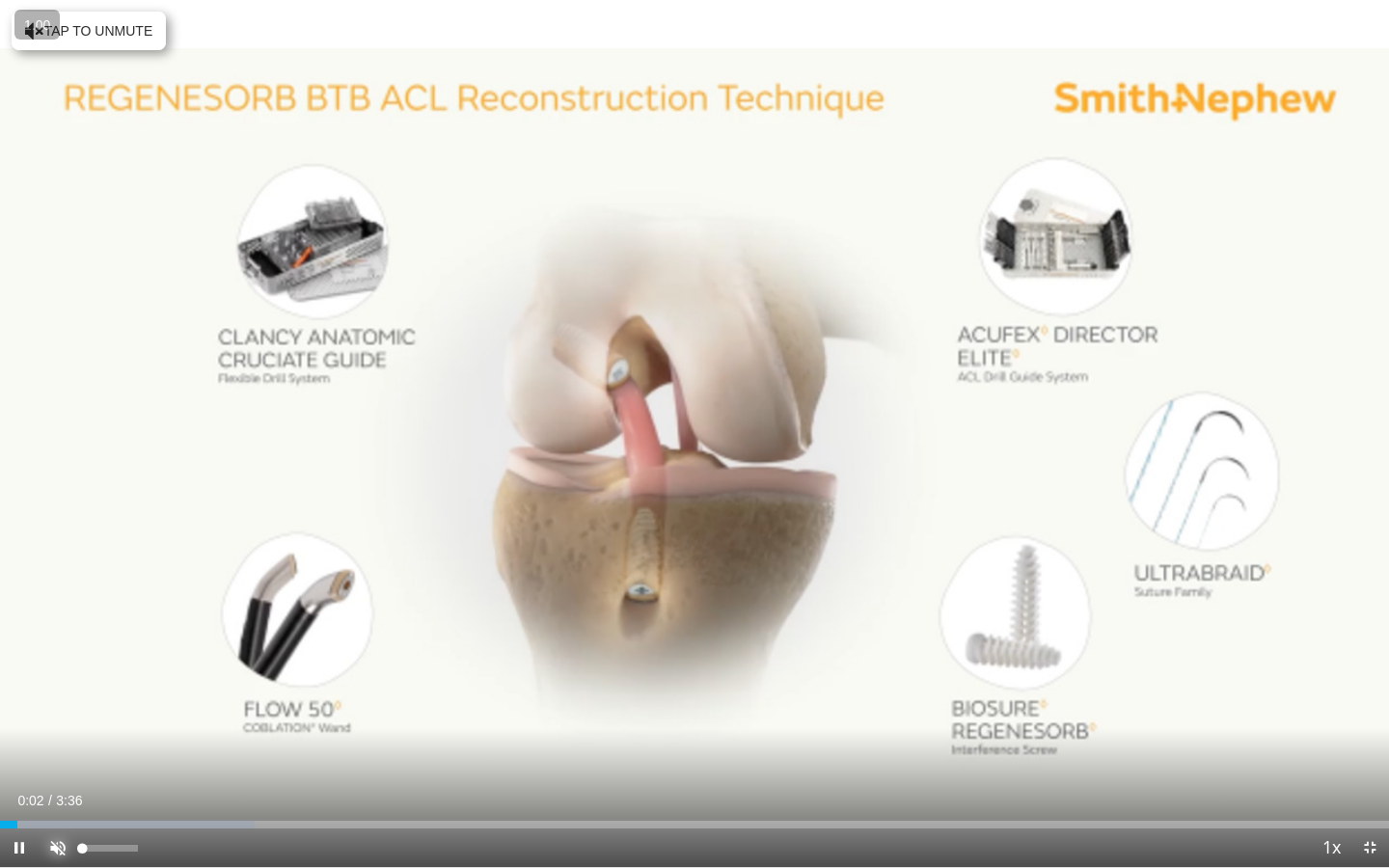
click at [58, 667] on span "Video Player" at bounding box center [58, 848] width 39 height 39
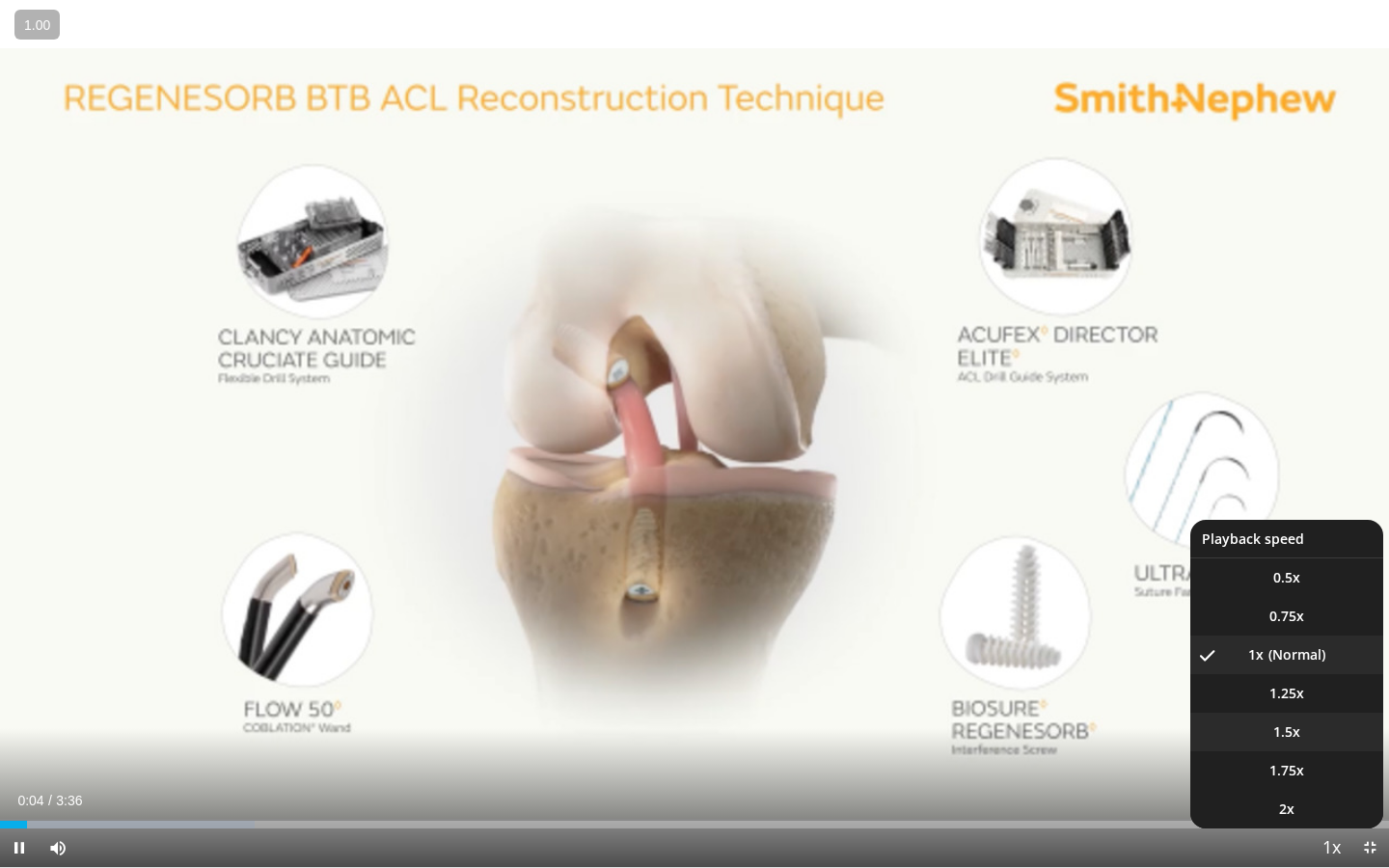
click at [1306, 667] on li "1.5x" at bounding box center [1287, 732] width 193 height 39
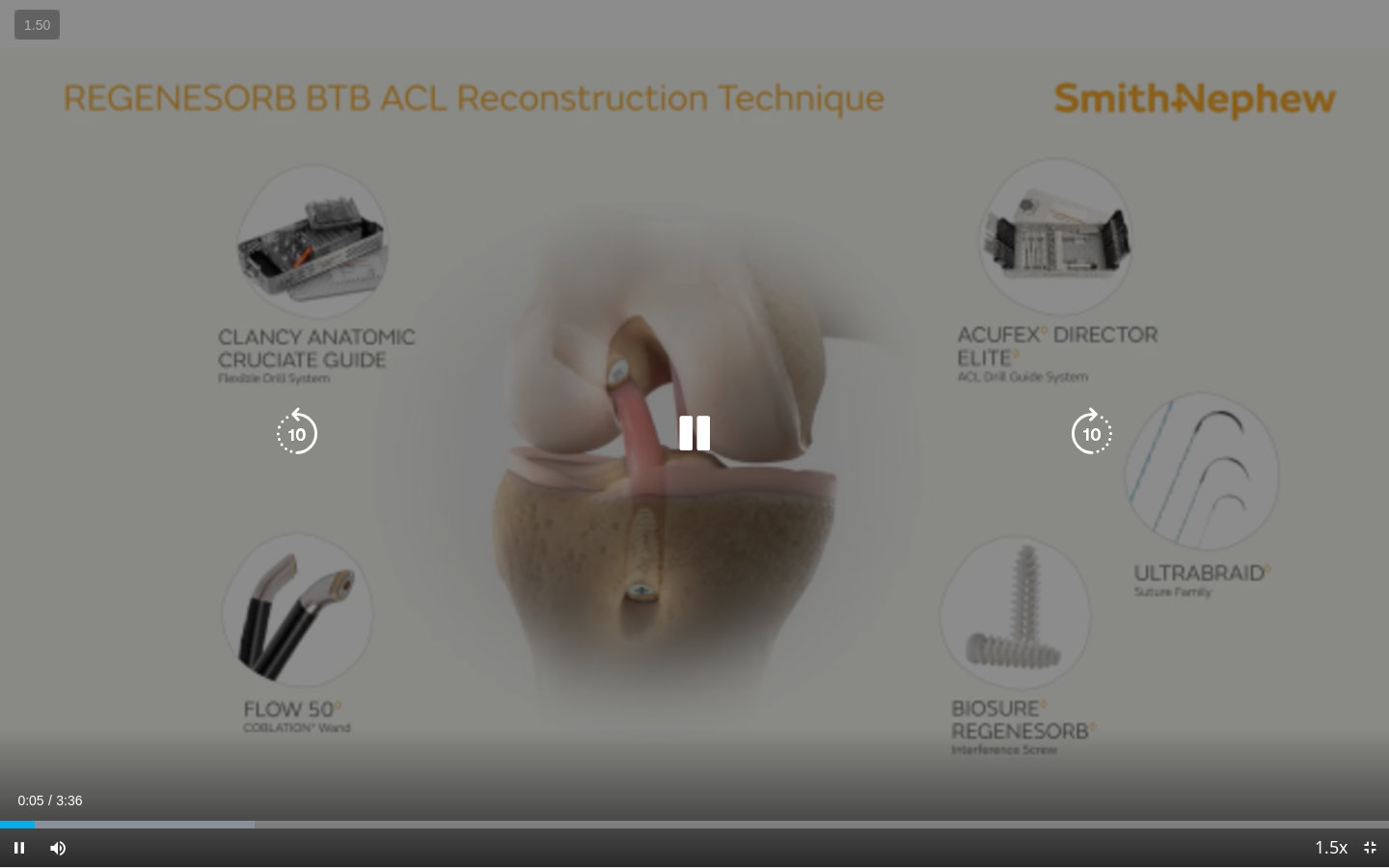
click at [1093, 438] on icon "Video Player" at bounding box center [1092, 434] width 54 height 54
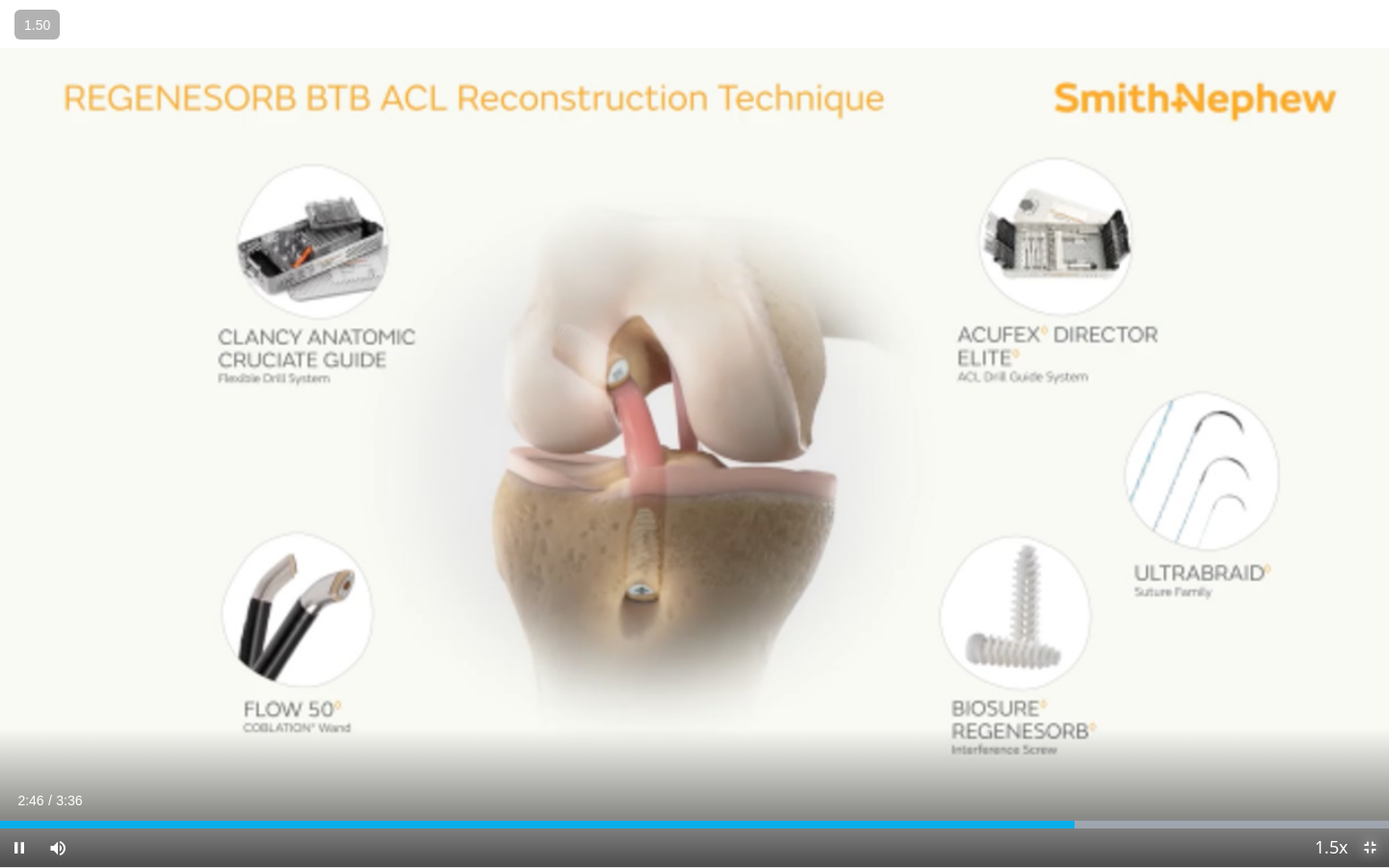
click at [1371, 667] on span "Video Player" at bounding box center [1370, 848] width 39 height 39
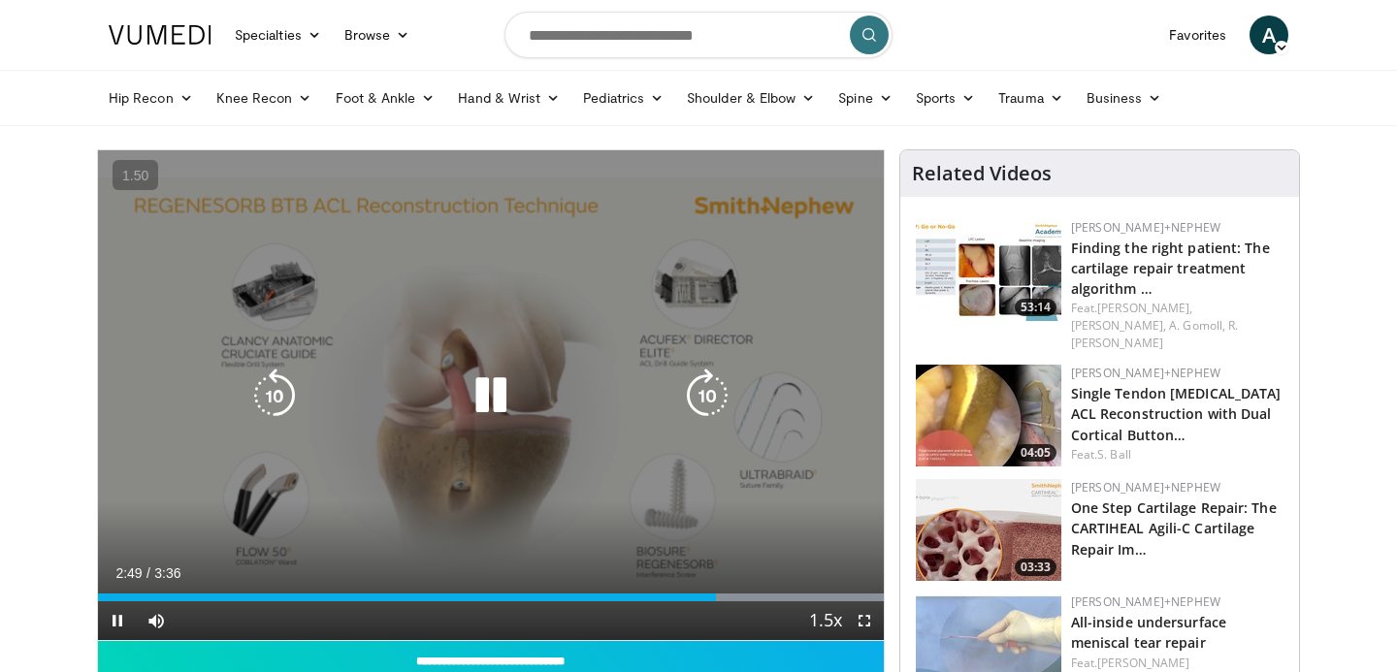
click at [496, 408] on icon "Video Player" at bounding box center [491, 396] width 54 height 54
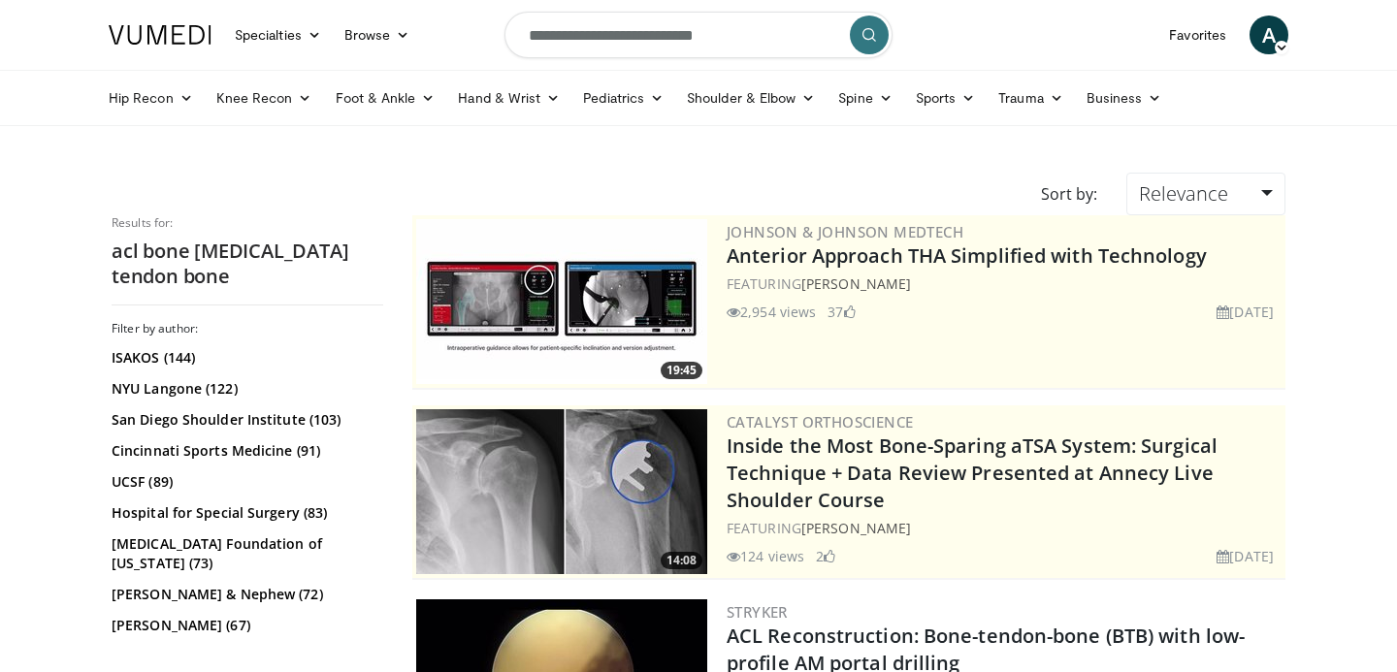
scroll to position [4770, 0]
